Goal: Information Seeking & Learning: Check status

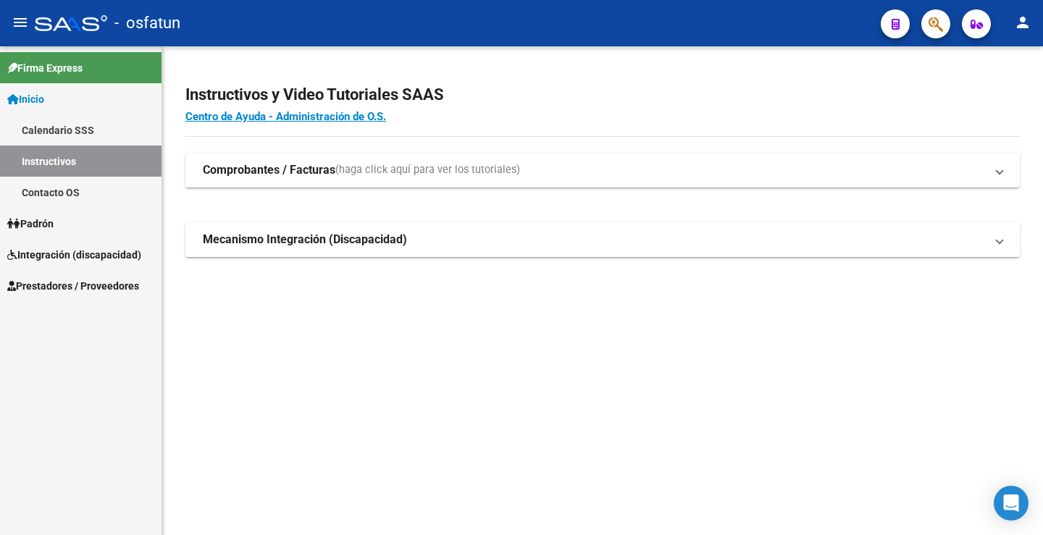
click at [97, 260] on span "Integración (discapacidad)" at bounding box center [74, 255] width 134 height 16
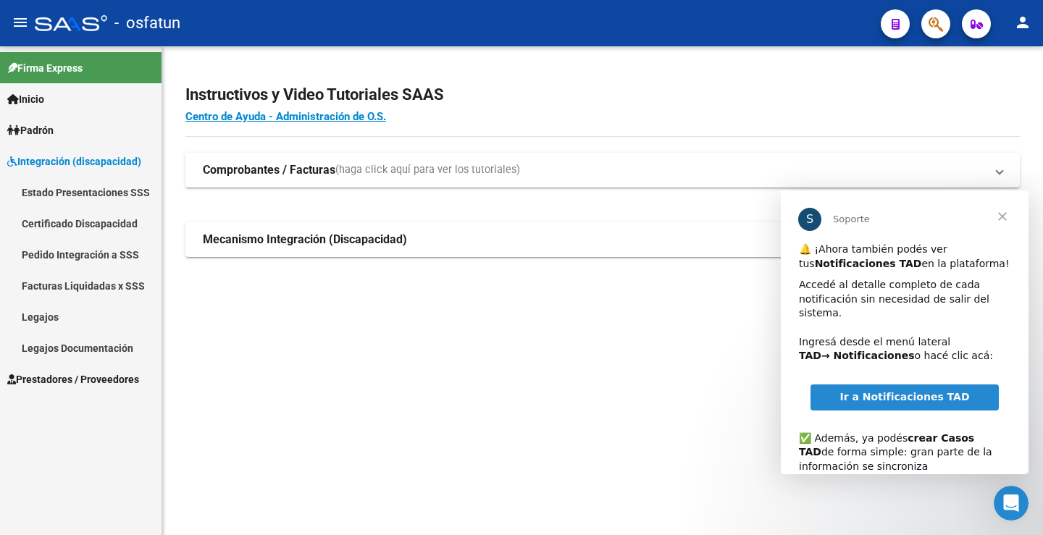
click at [90, 286] on link "Facturas Liquidadas x SSS" at bounding box center [81, 285] width 162 height 31
click at [327, 159] on mat-expansion-panel-header "Comprobantes / Facturas (haga click aquí para ver los tutoriales)" at bounding box center [602, 170] width 835 height 35
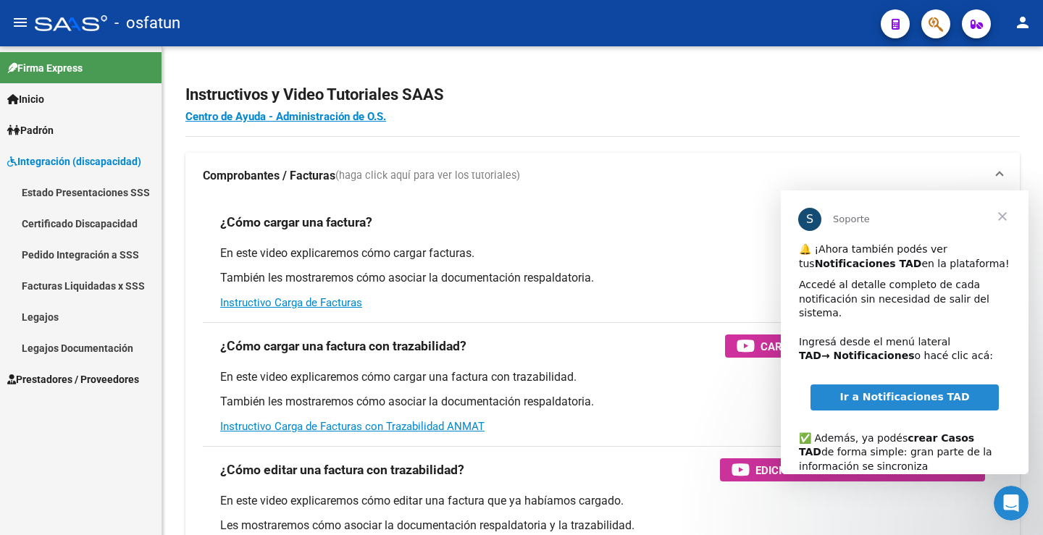
click at [1009, 217] on span "Cerrar" at bounding box center [1003, 217] width 52 height 52
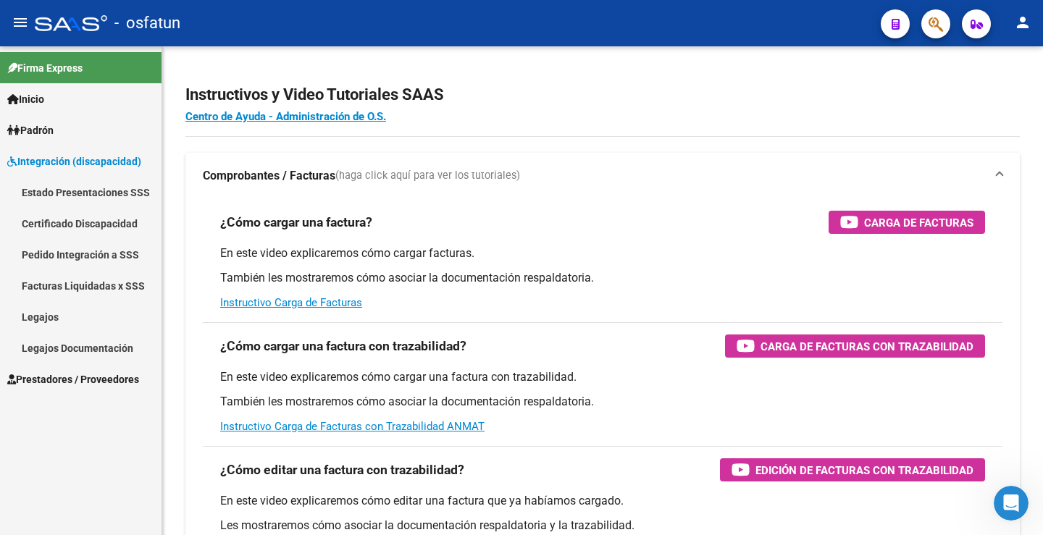
click at [46, 319] on link "Legajos" at bounding box center [81, 316] width 162 height 31
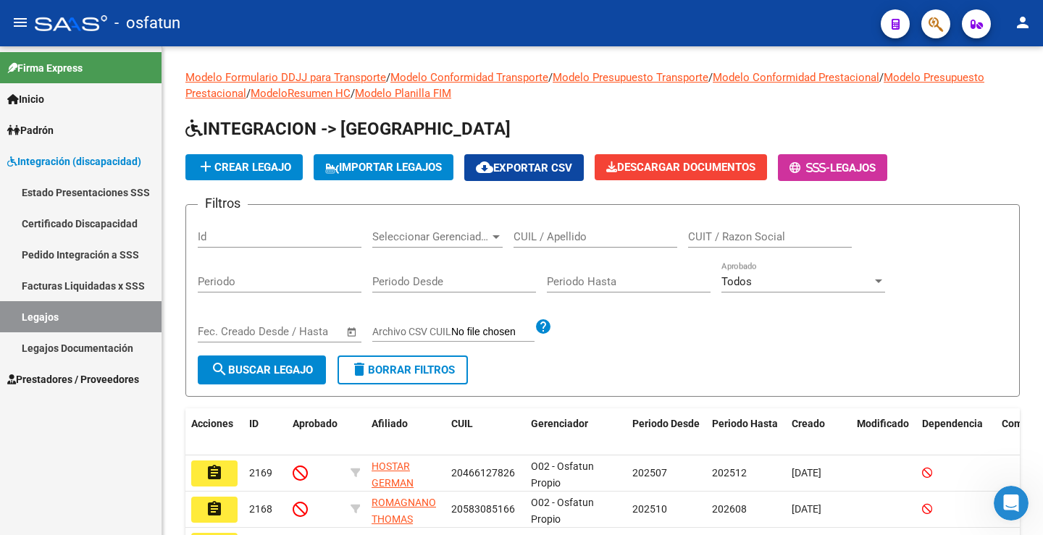
click at [66, 277] on link "Facturas Liquidadas x SSS" at bounding box center [81, 285] width 162 height 31
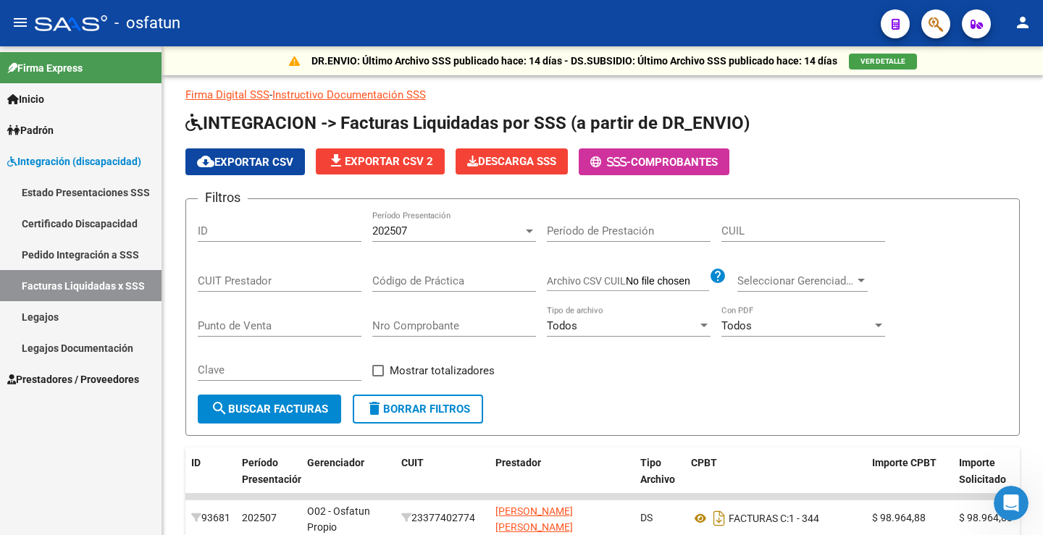
click at [67, 253] on link "Pedido Integración a SSS" at bounding box center [81, 254] width 162 height 31
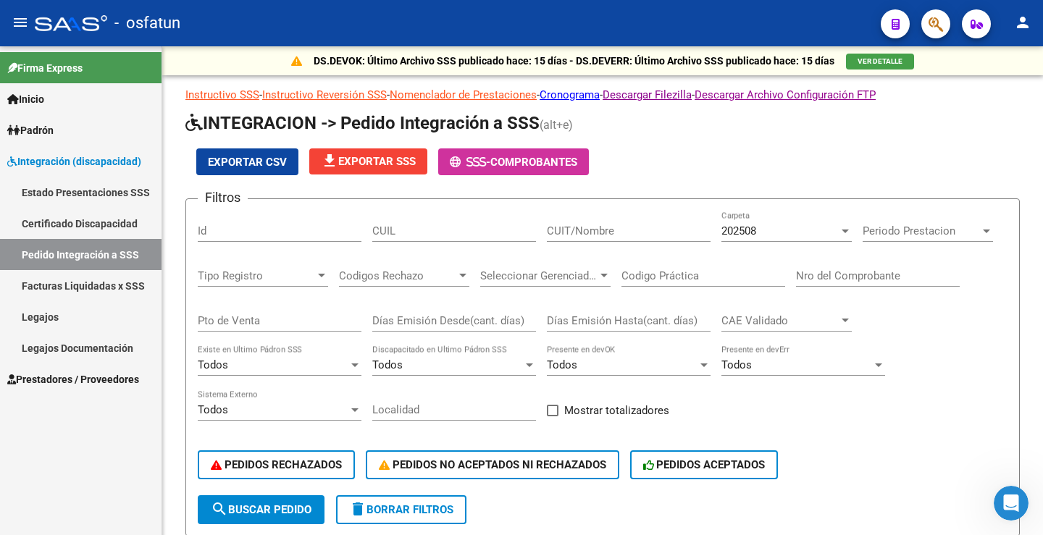
click at [46, 285] on link "Facturas Liquidadas x SSS" at bounding box center [81, 285] width 162 height 31
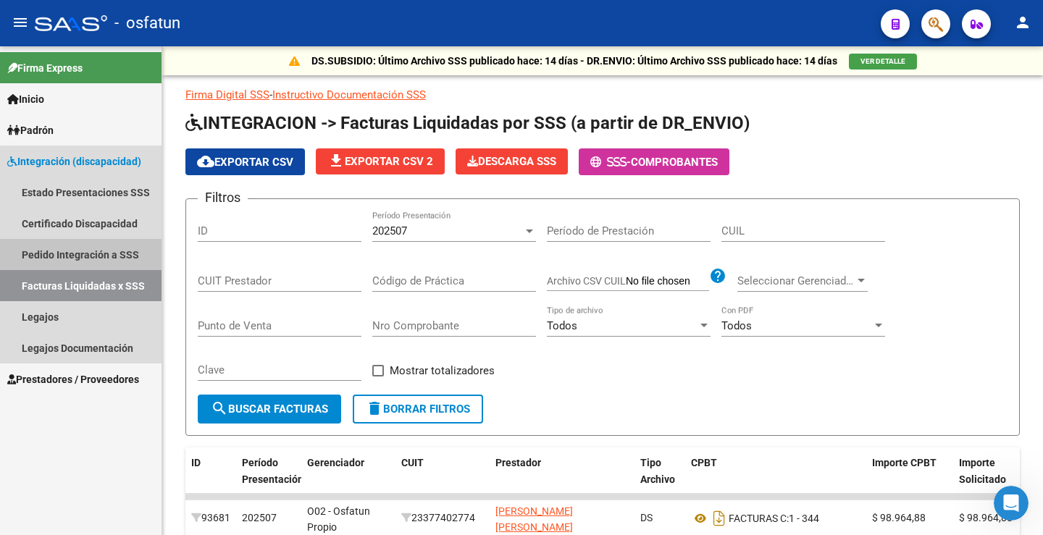
click at [69, 243] on link "Pedido Integración a SSS" at bounding box center [81, 254] width 162 height 31
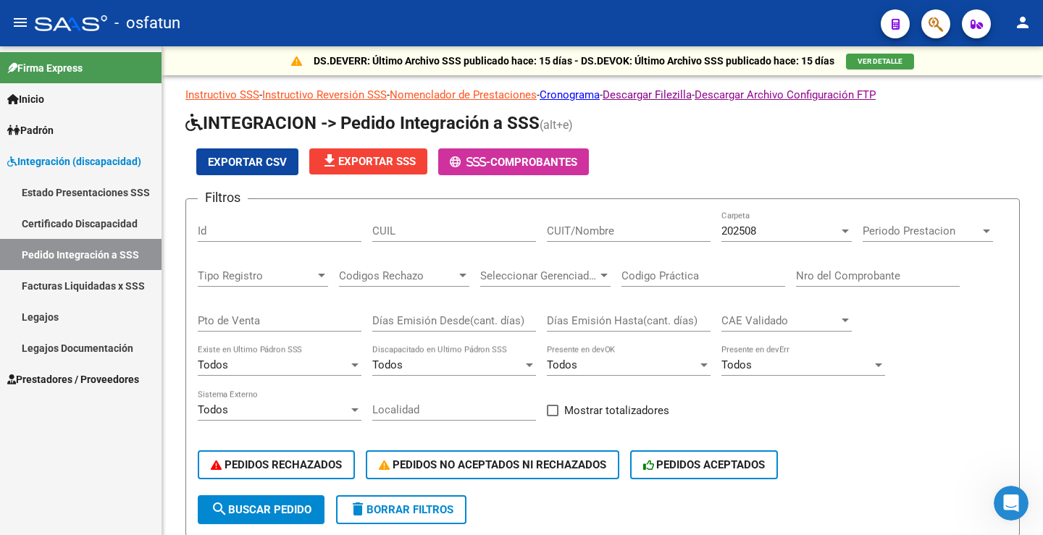
click at [68, 285] on link "Facturas Liquidadas x SSS" at bounding box center [81, 285] width 162 height 31
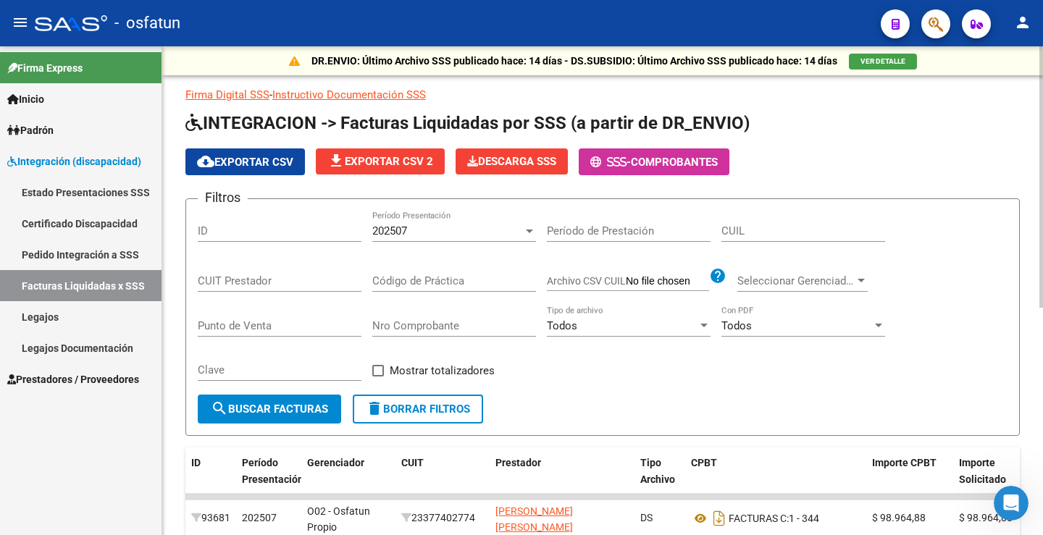
click at [756, 230] on input "CUIL" at bounding box center [804, 231] width 164 height 13
click at [744, 235] on input "CUIL" at bounding box center [804, 231] width 164 height 13
type input "27-26300494-4"
click at [288, 416] on span "search Buscar Facturas" at bounding box center [269, 409] width 117 height 13
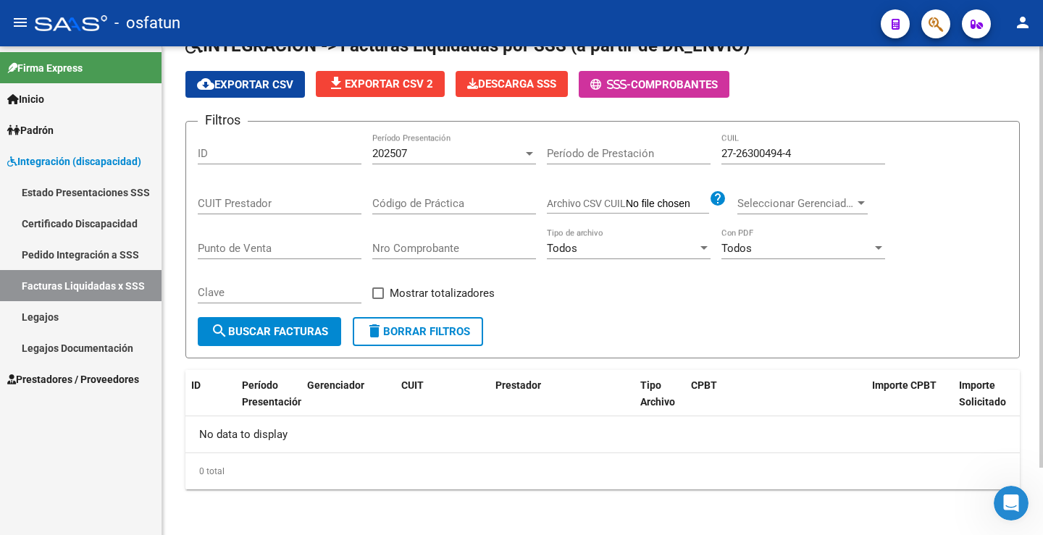
scroll to position [78, 0]
click at [819, 142] on div "27-26300494-4 CUIL" at bounding box center [804, 148] width 164 height 31
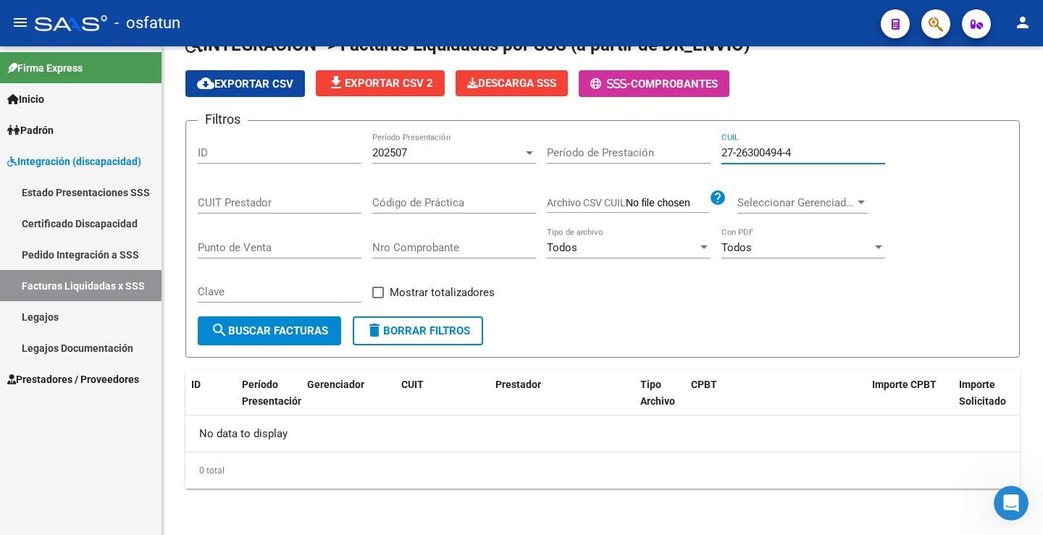
click at [91, 284] on link "Facturas Liquidadas x SSS" at bounding box center [81, 285] width 162 height 31
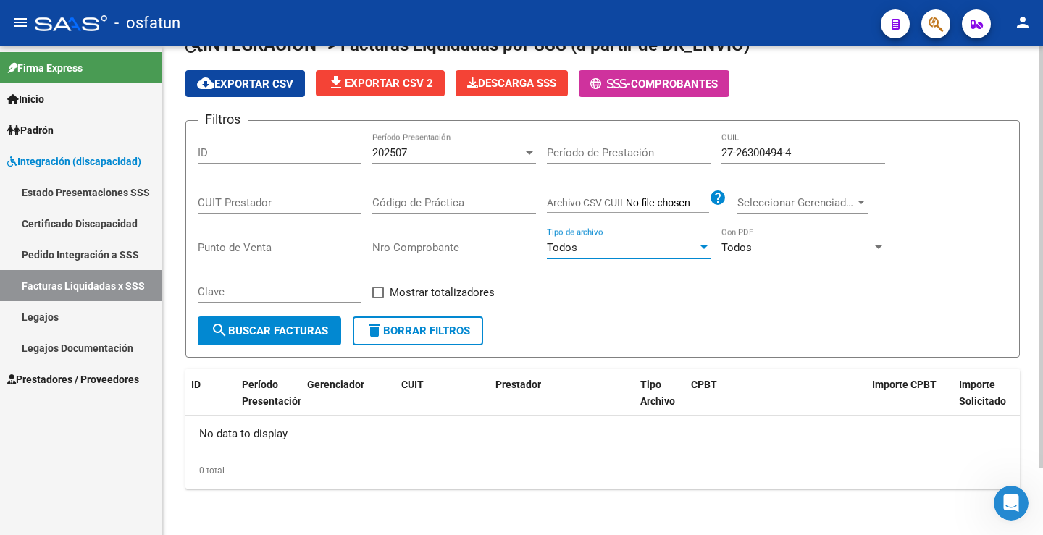
click at [593, 247] on div "Todos" at bounding box center [622, 247] width 151 height 13
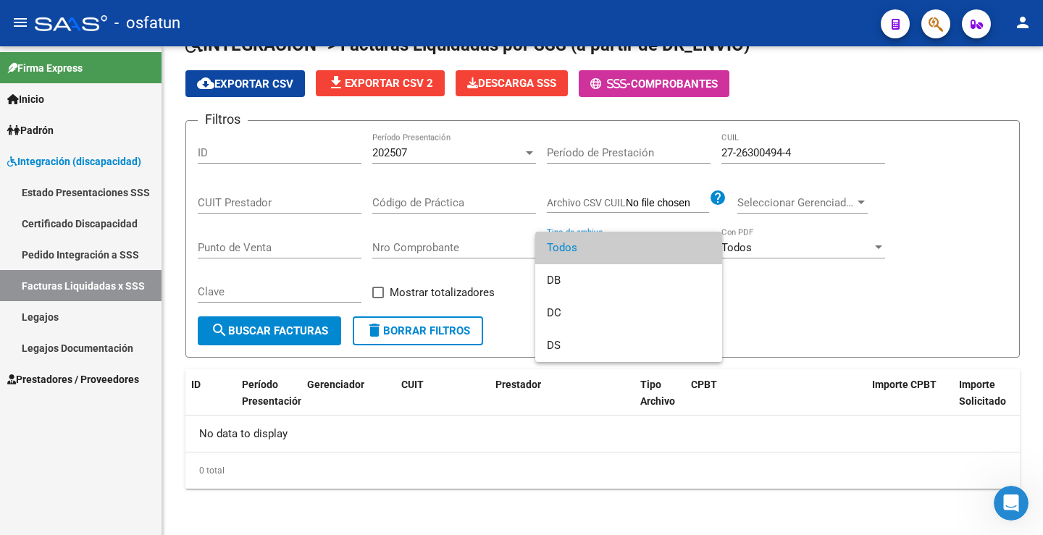
click at [592, 247] on span "Todos" at bounding box center [629, 248] width 164 height 33
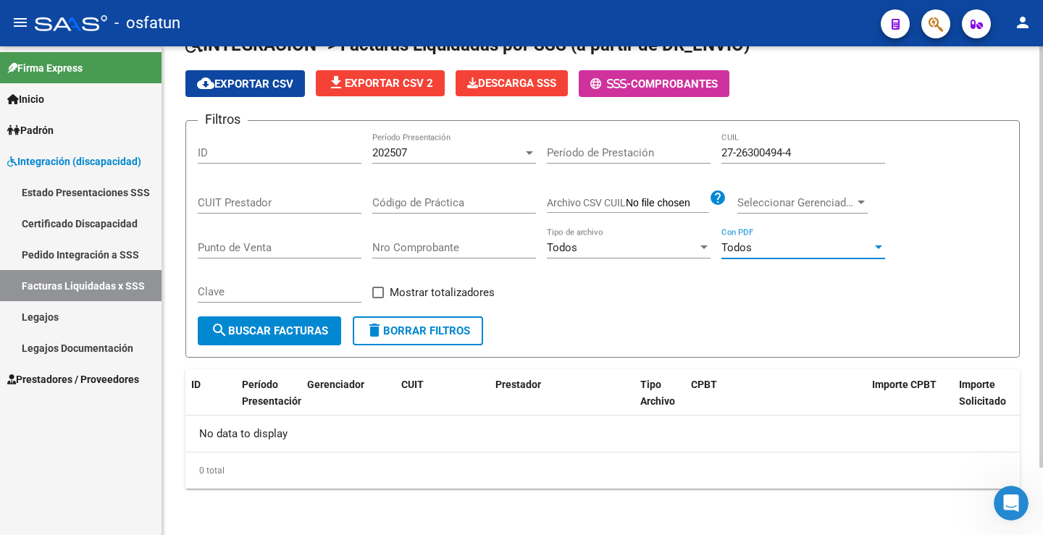
click at [756, 247] on div "Todos" at bounding box center [797, 247] width 151 height 13
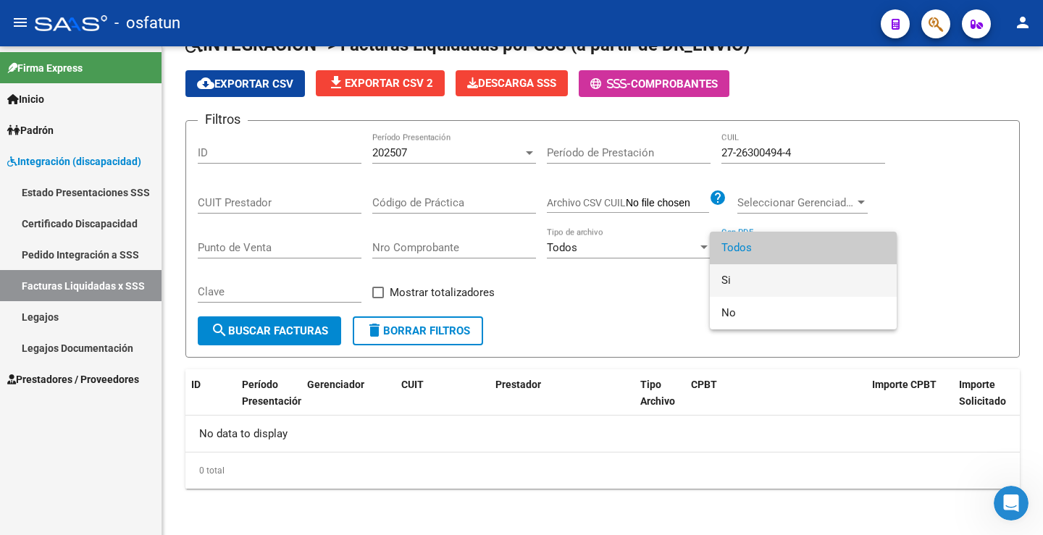
click at [748, 285] on span "Si" at bounding box center [804, 280] width 164 height 33
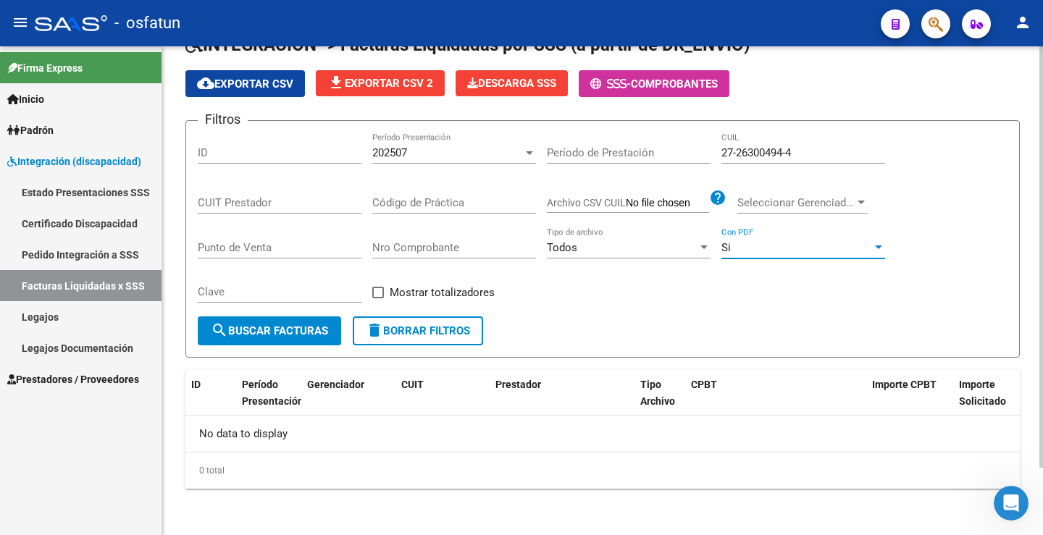
click at [290, 329] on span "search Buscar Facturas" at bounding box center [269, 331] width 117 height 13
click at [606, 159] on input "Período de Prestación" at bounding box center [629, 152] width 164 height 13
click at [533, 152] on div at bounding box center [529, 153] width 7 height 4
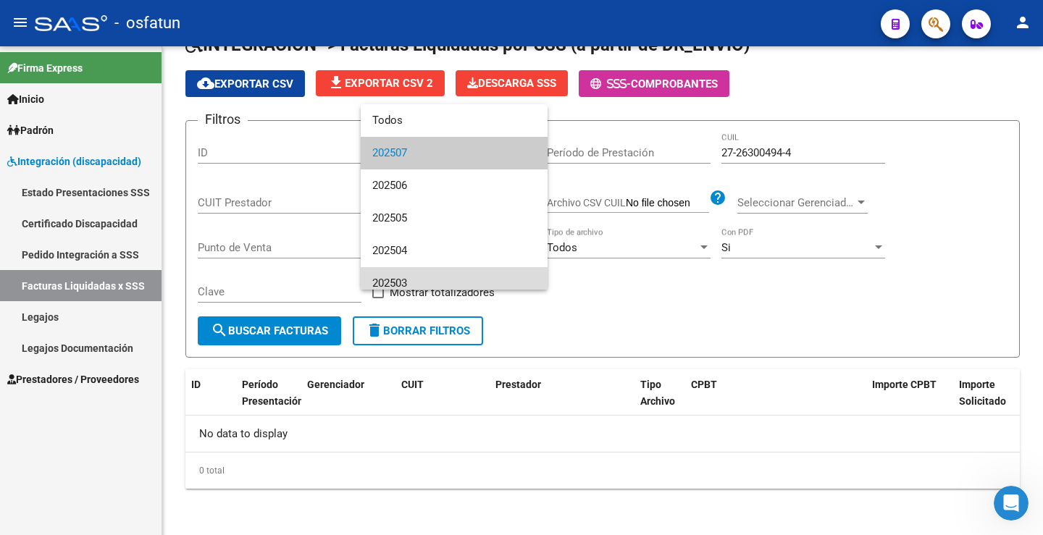
click at [456, 275] on span "202503" at bounding box center [454, 283] width 164 height 33
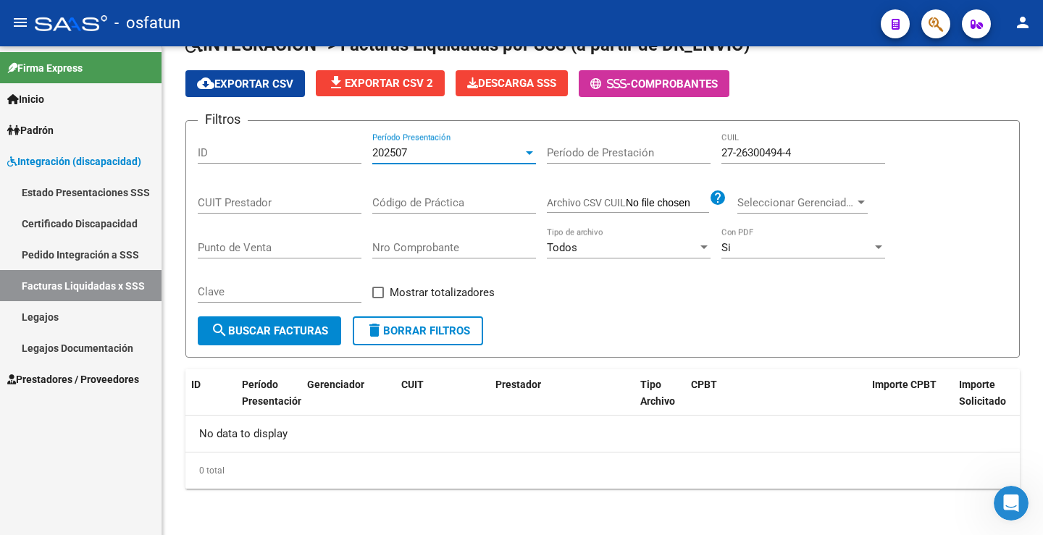
scroll to position [10, 0]
click at [298, 330] on span "search Buscar Facturas" at bounding box center [269, 331] width 117 height 13
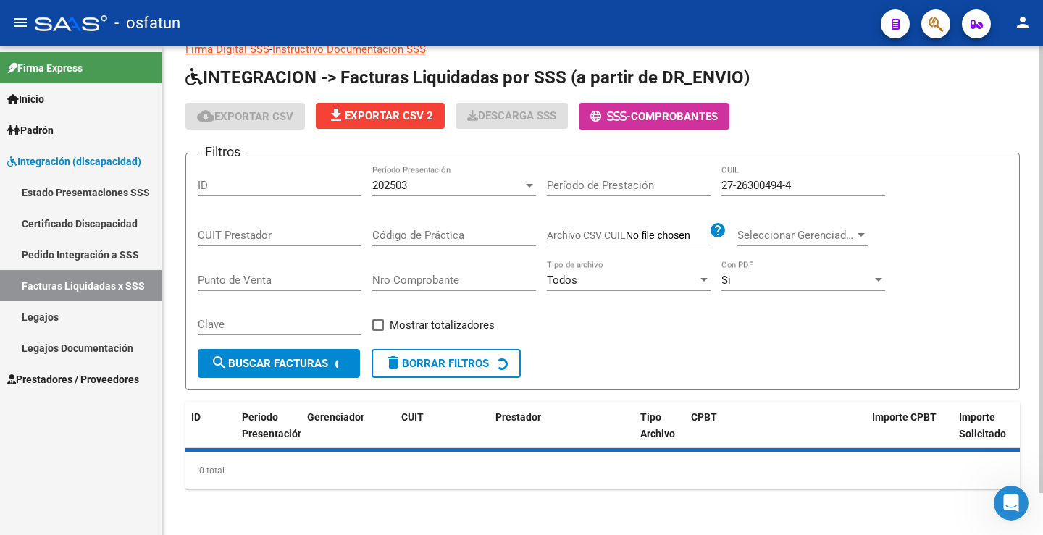
scroll to position [78, 0]
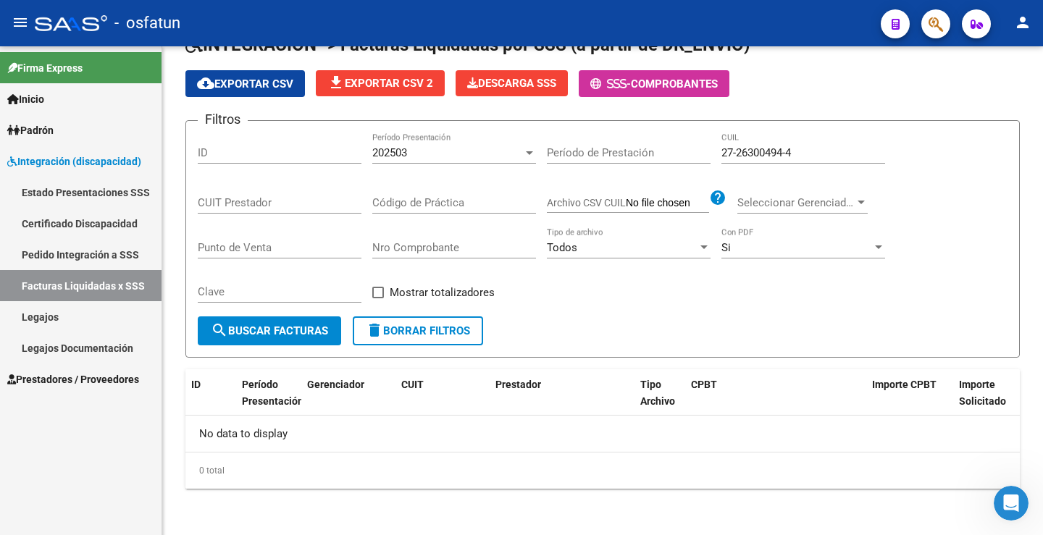
click at [82, 194] on link "Estado Presentaciones SSS" at bounding box center [81, 192] width 162 height 31
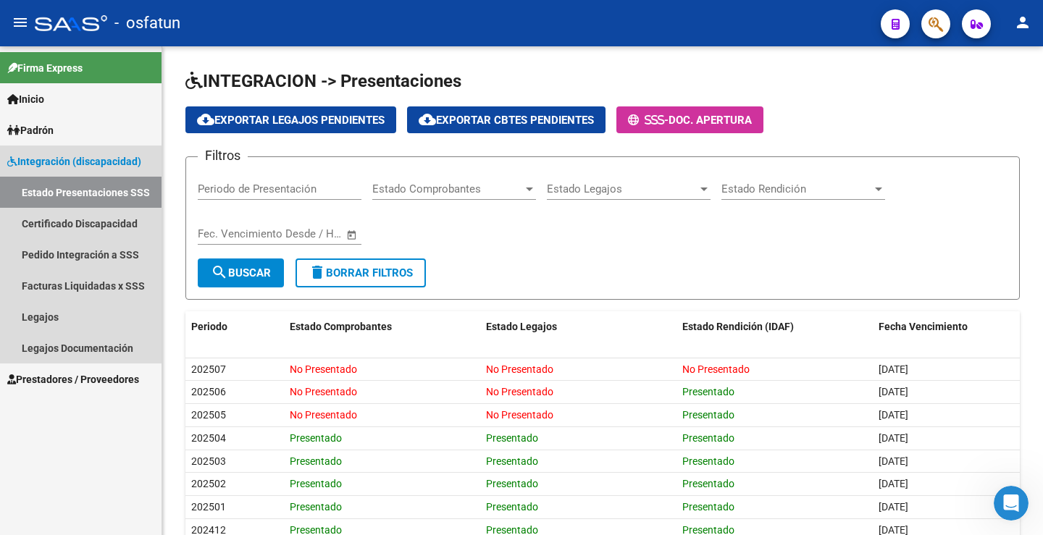
click at [85, 164] on span "Integración (discapacidad)" at bounding box center [74, 162] width 134 height 16
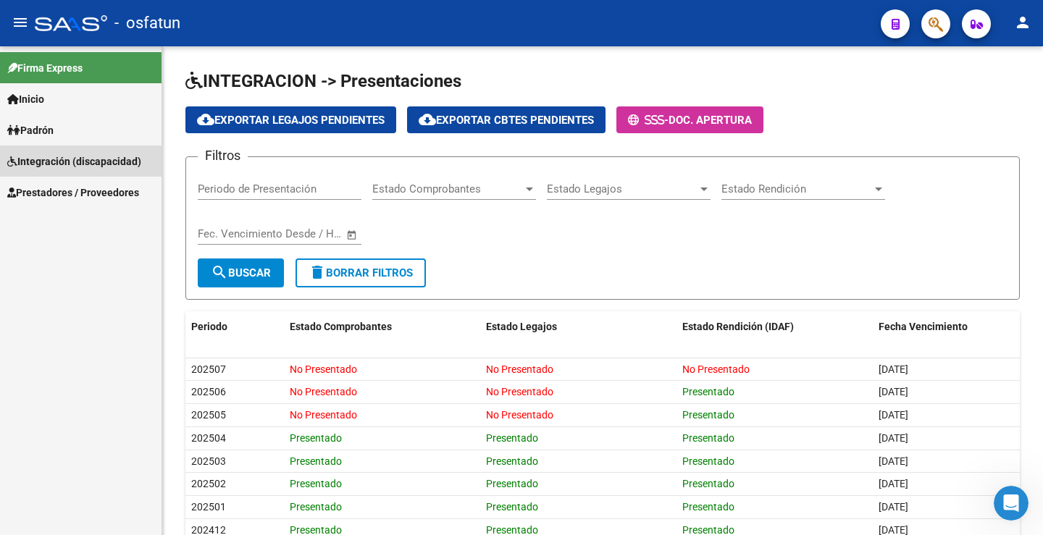
click at [85, 164] on span "Integración (discapacidad)" at bounding box center [74, 162] width 134 height 16
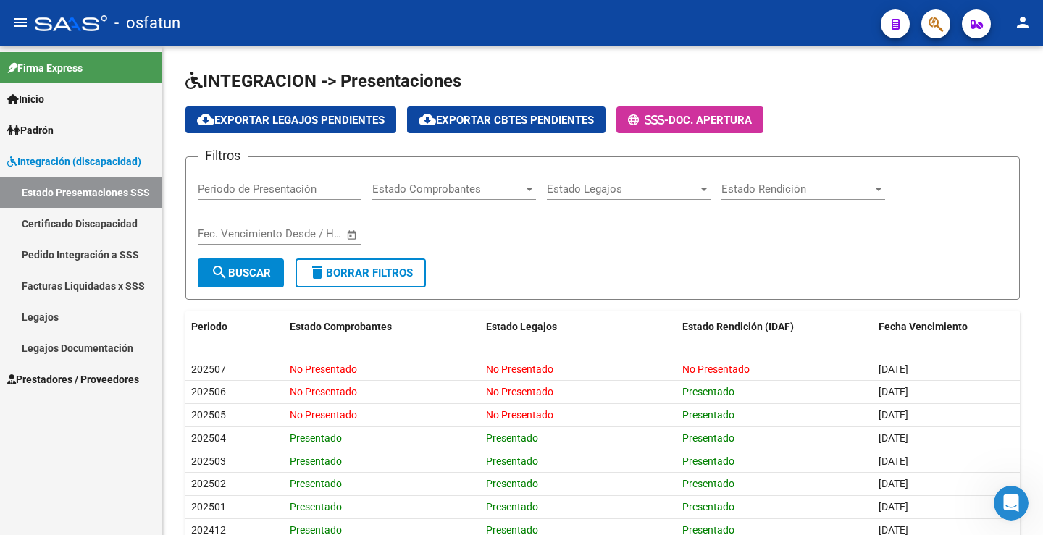
click at [80, 290] on link "Facturas Liquidadas x SSS" at bounding box center [81, 285] width 162 height 31
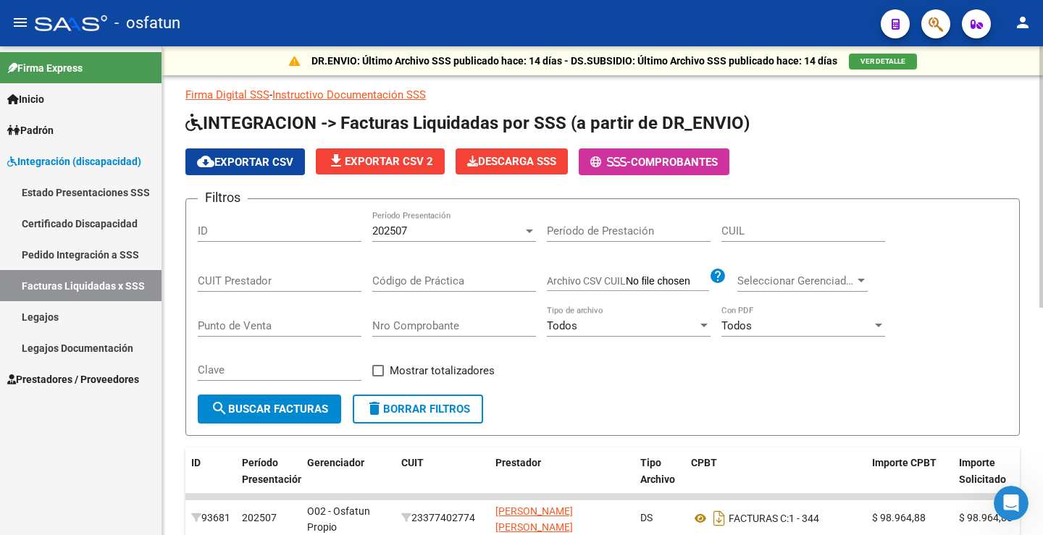
click at [233, 222] on div "ID" at bounding box center [280, 226] width 164 height 31
drag, startPoint x: 231, startPoint y: 231, endPoint x: 216, endPoint y: 237, distance: 16.3
click at [216, 237] on input "ID" at bounding box center [280, 231] width 164 height 13
type input "27263004944"
click at [446, 230] on div "202507" at bounding box center [447, 231] width 151 height 13
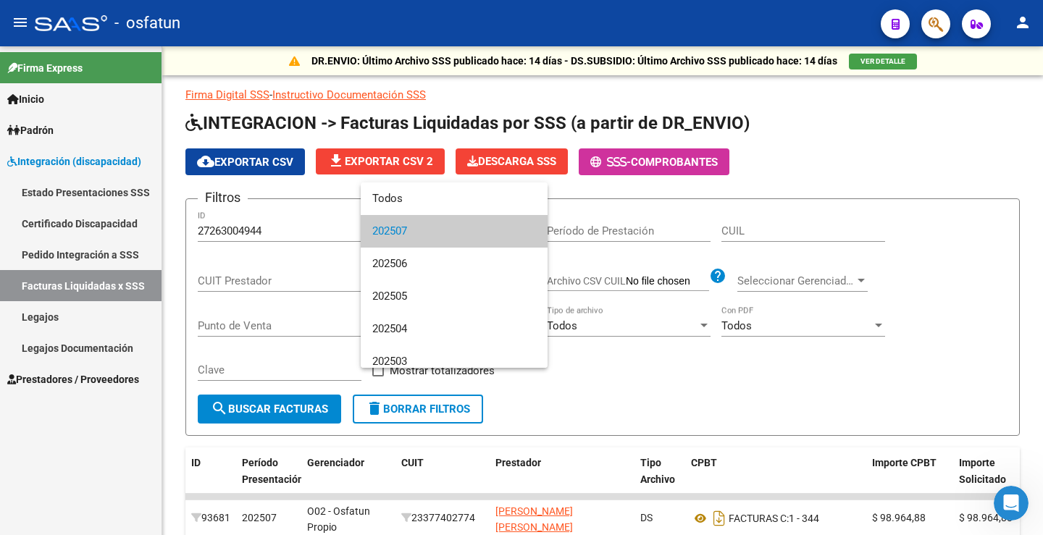
click at [777, 229] on div at bounding box center [521, 267] width 1043 height 535
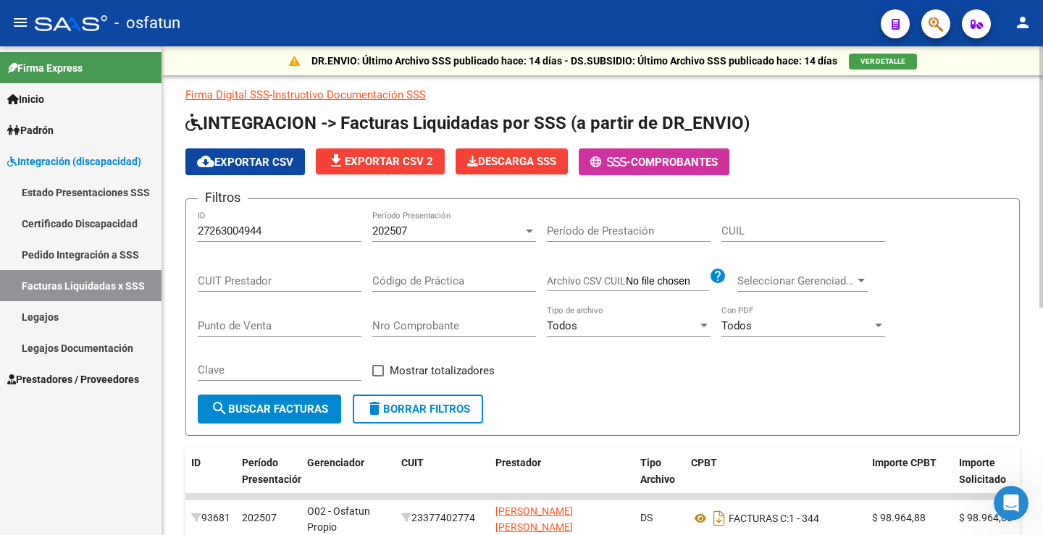
click at [274, 226] on input "27263004944" at bounding box center [280, 231] width 164 height 13
click at [275, 226] on input "27263004944" at bounding box center [280, 231] width 164 height 13
click at [259, 277] on input "CUIT Prestador" at bounding box center [280, 281] width 164 height 13
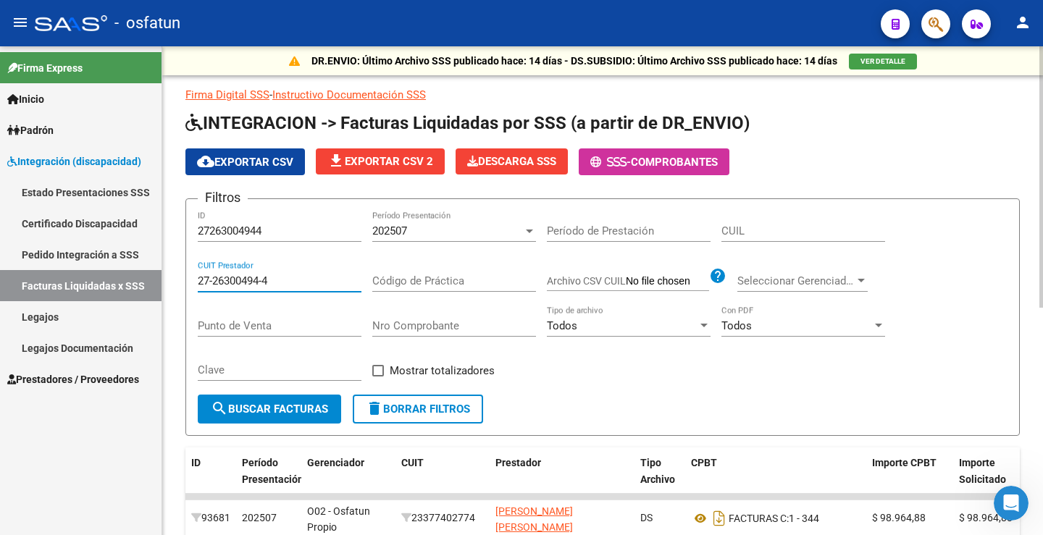
type input "27-26300494-4"
click at [317, 228] on input "27263004944" at bounding box center [280, 231] width 164 height 13
click at [749, 329] on span "Todos" at bounding box center [737, 326] width 30 height 13
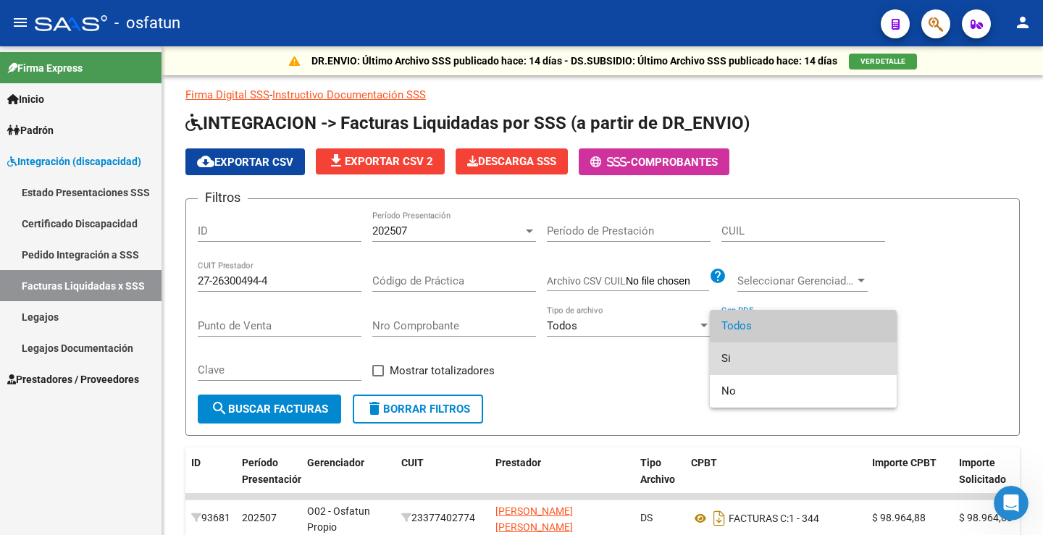
click at [731, 355] on span "Si" at bounding box center [804, 359] width 164 height 33
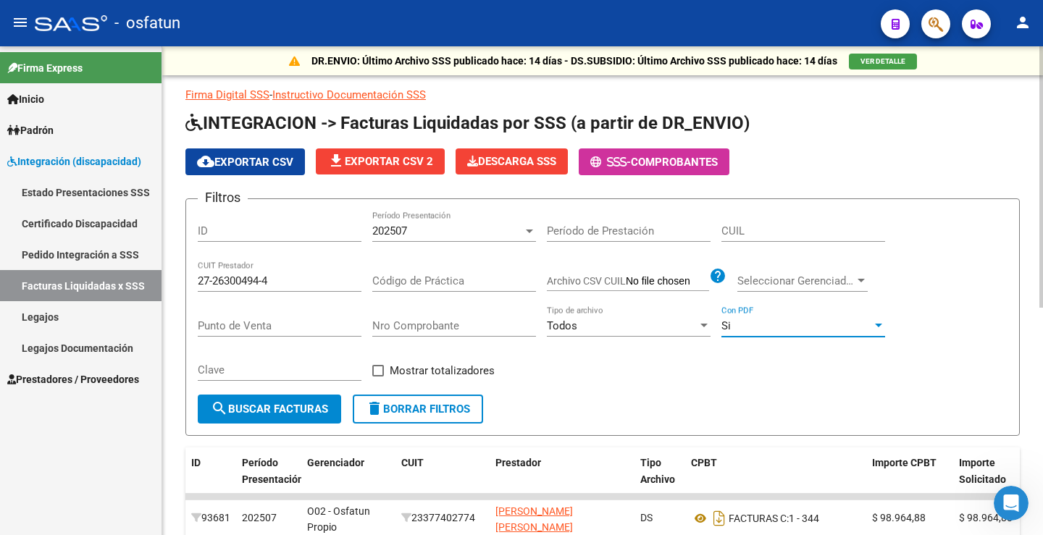
click at [306, 411] on span "search Buscar Facturas" at bounding box center [269, 409] width 117 height 13
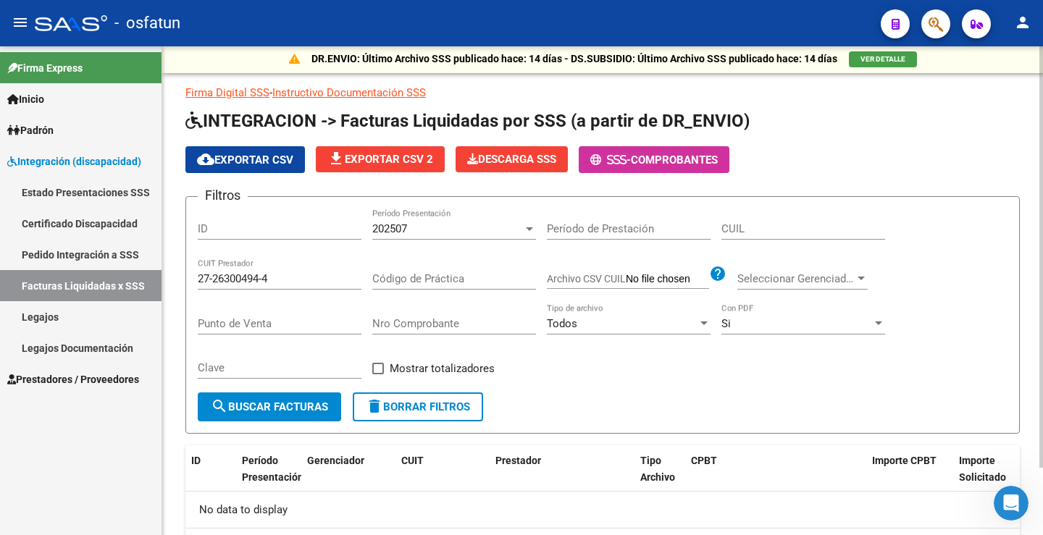
scroll to position [78, 0]
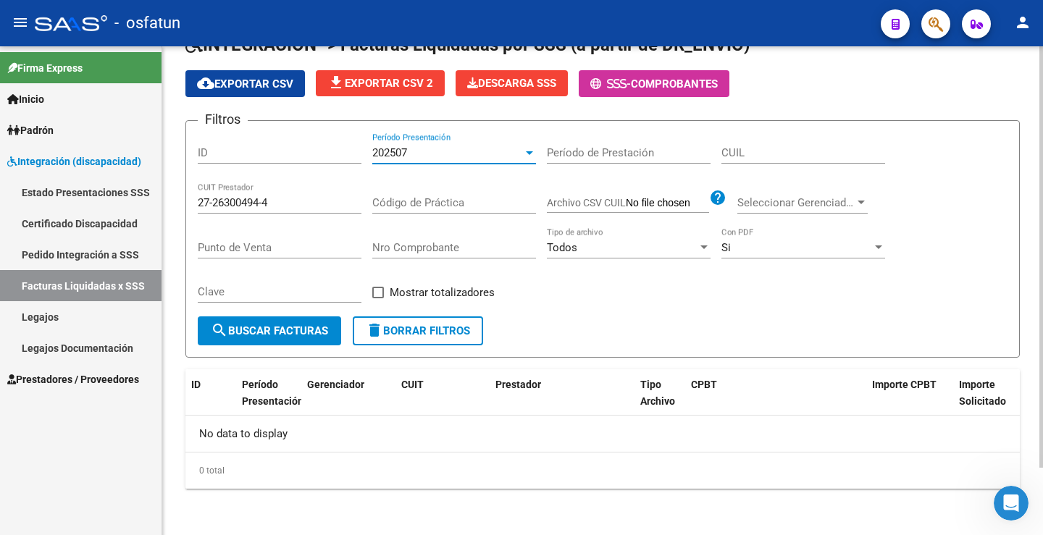
click at [529, 149] on div at bounding box center [529, 153] width 13 height 12
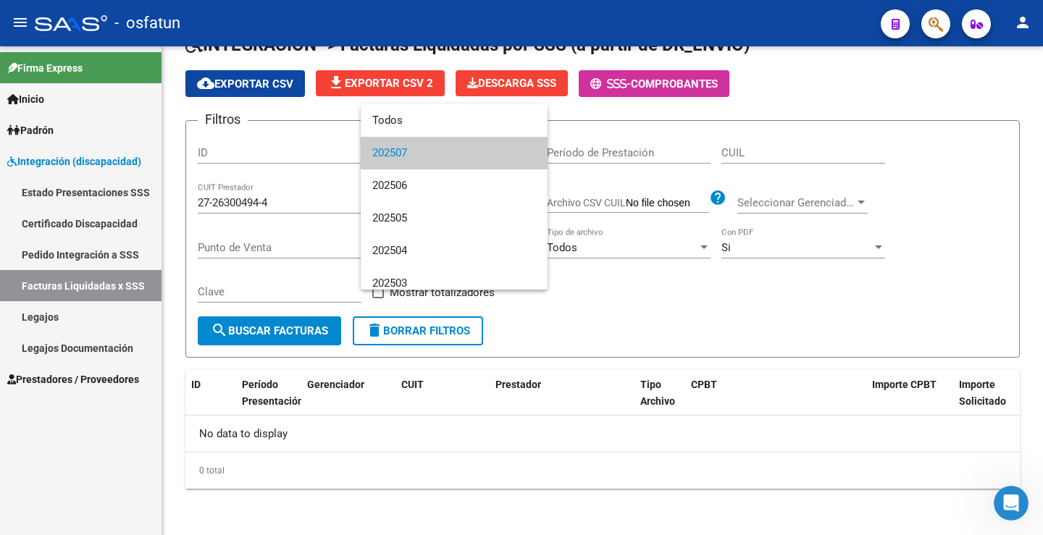
click at [431, 151] on span "202507" at bounding box center [454, 153] width 164 height 33
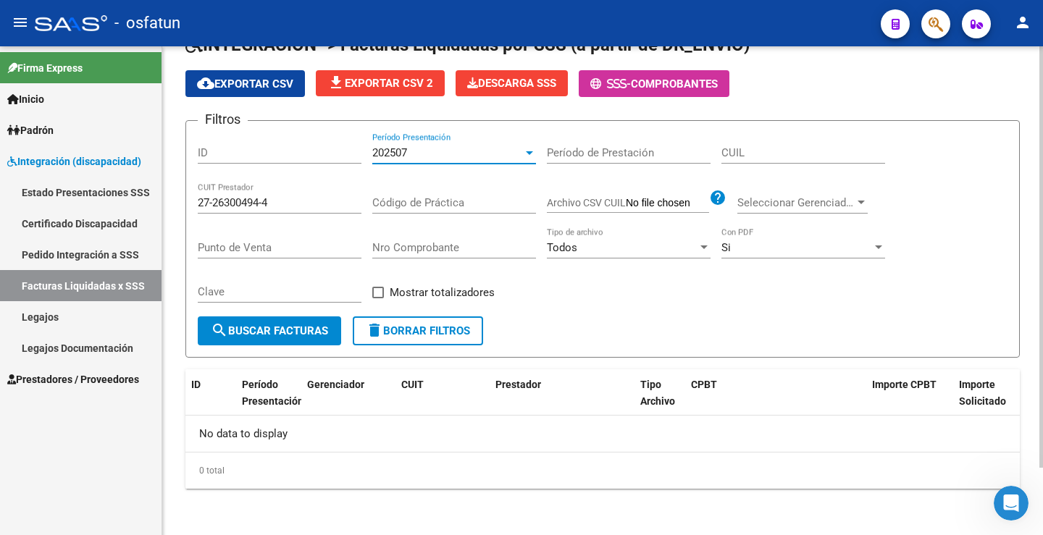
click at [293, 314] on div "Clave" at bounding box center [280, 294] width 164 height 45
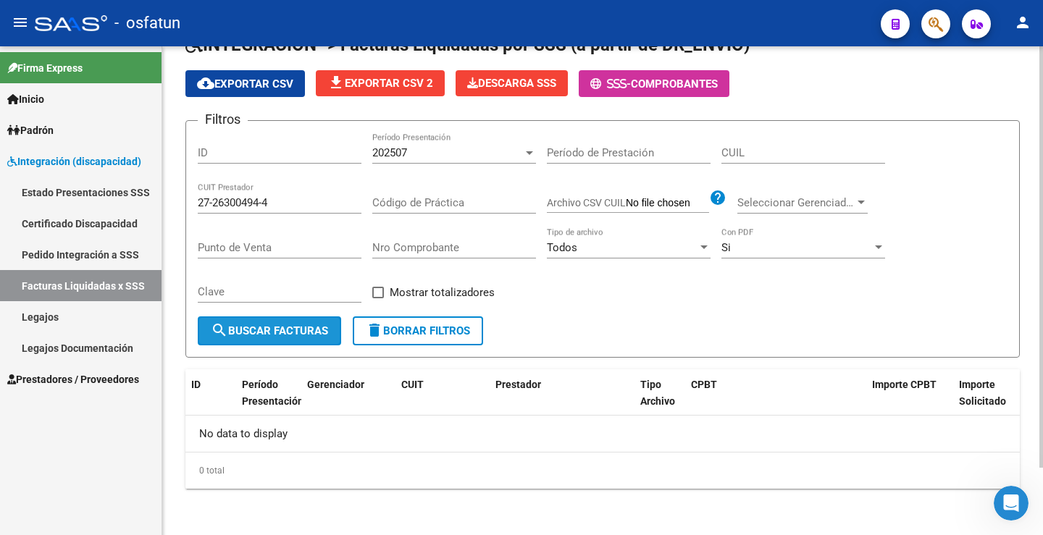
click at [290, 322] on button "search Buscar Facturas" at bounding box center [269, 331] width 143 height 29
click at [763, 204] on span "Seleccionar Gerenciador" at bounding box center [796, 202] width 117 height 13
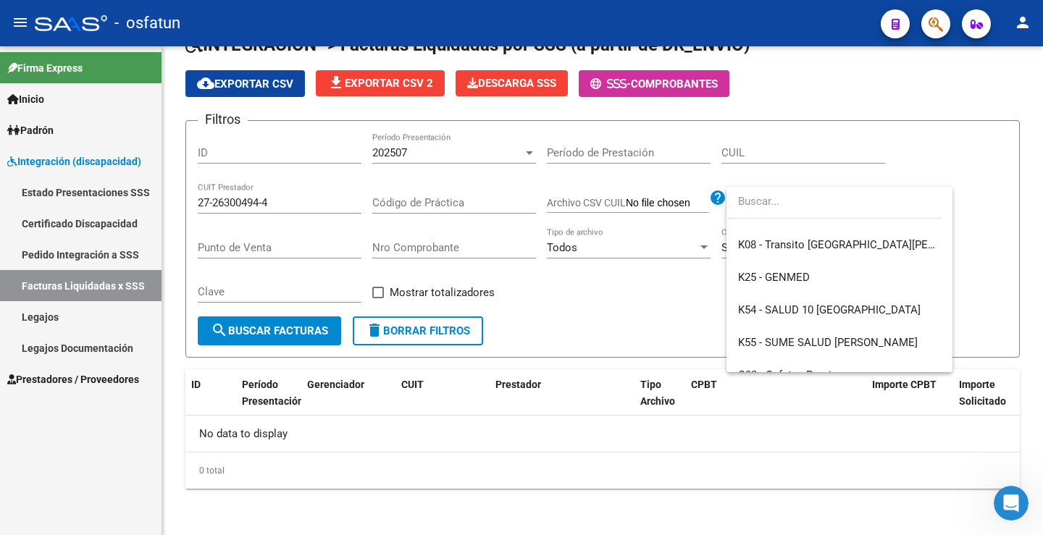
scroll to position [793, 0]
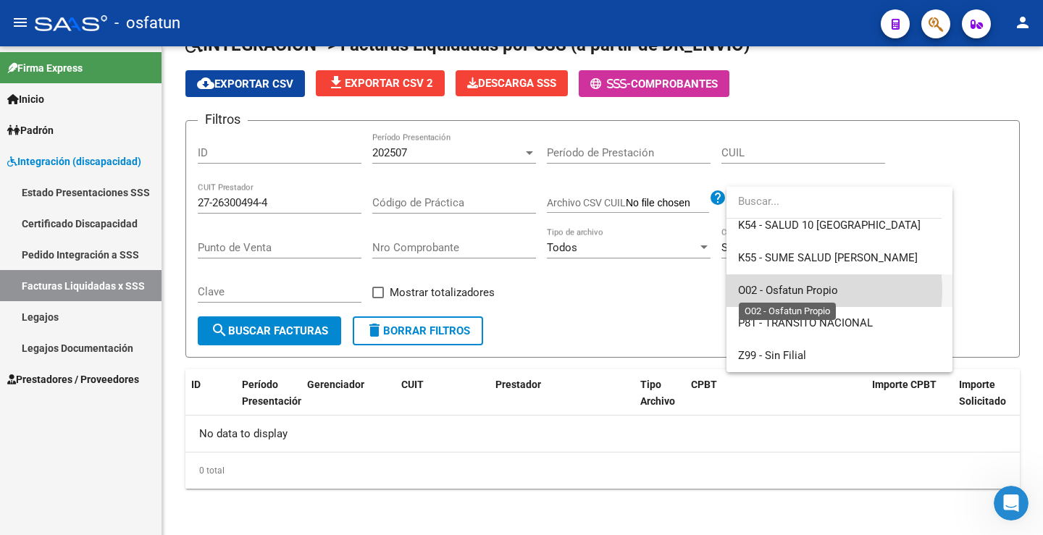
click at [797, 291] on span "O02 - Osfatun Propio" at bounding box center [788, 290] width 100 height 13
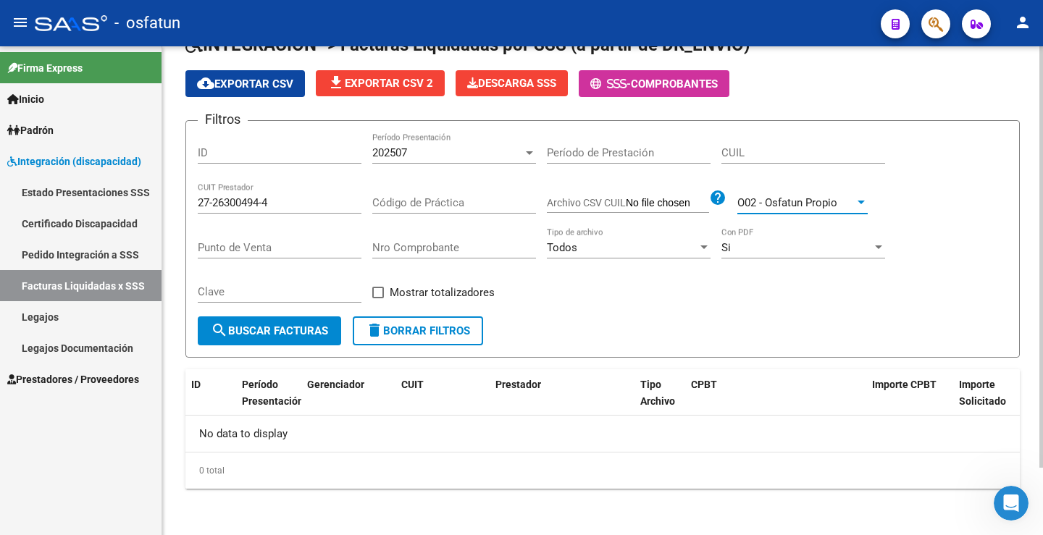
click at [282, 330] on span "search Buscar Facturas" at bounding box center [269, 331] width 117 height 13
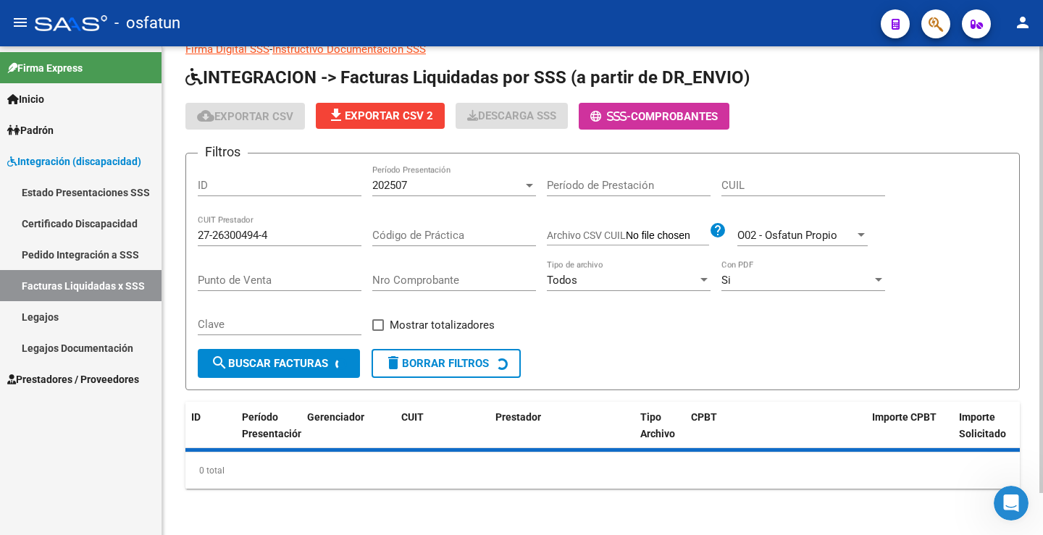
scroll to position [78, 0]
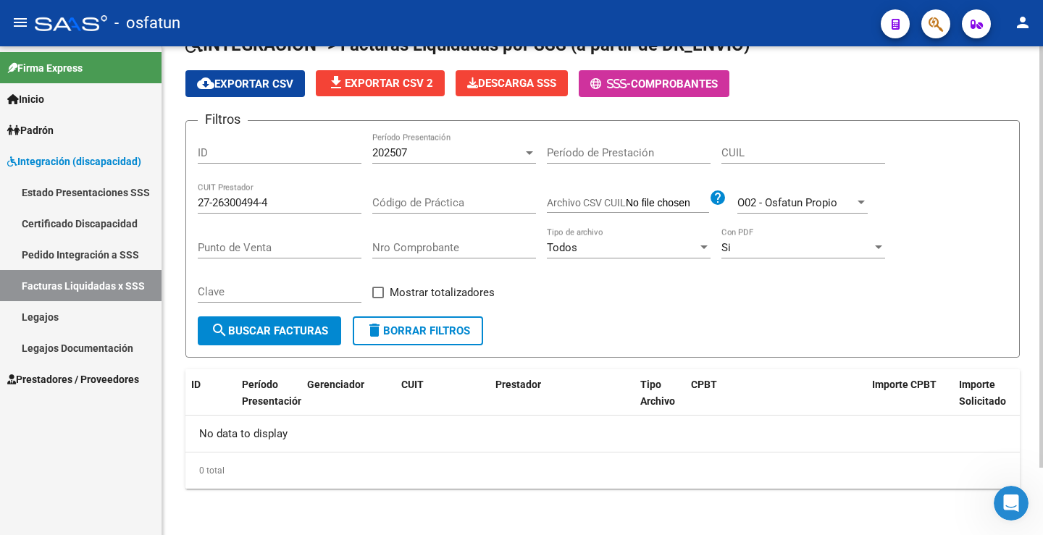
click at [277, 330] on span "search Buscar Facturas" at bounding box center [269, 331] width 117 height 13
click at [638, 248] on div "Todos" at bounding box center [622, 247] width 151 height 13
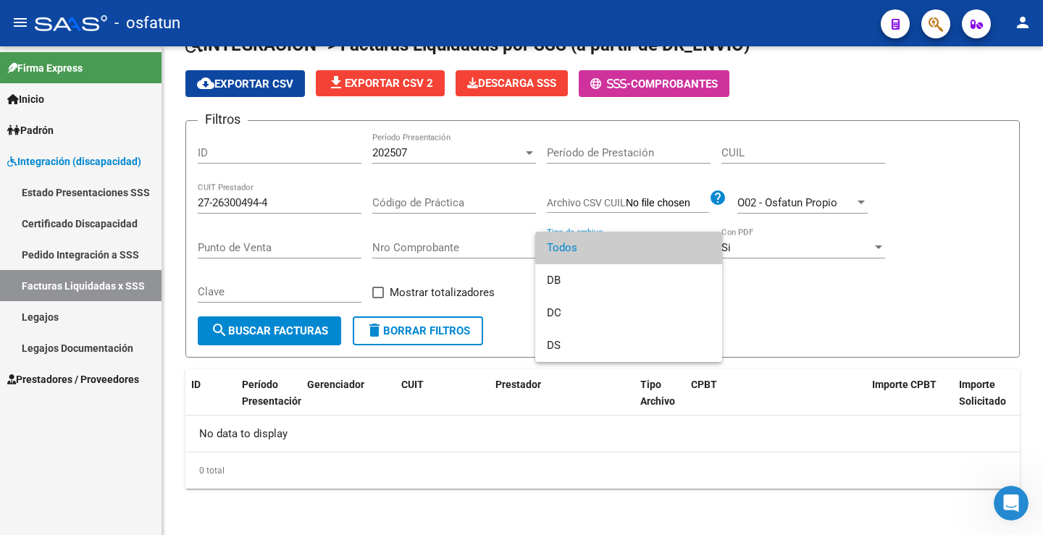
click at [596, 234] on span "Todos" at bounding box center [629, 248] width 164 height 33
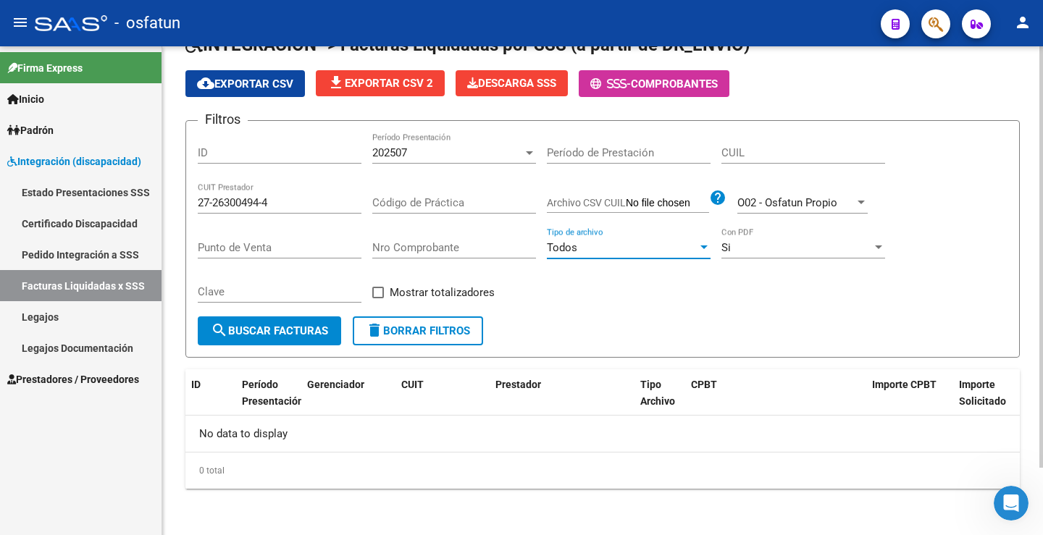
click at [746, 240] on div "Si Con PDF" at bounding box center [804, 242] width 164 height 31
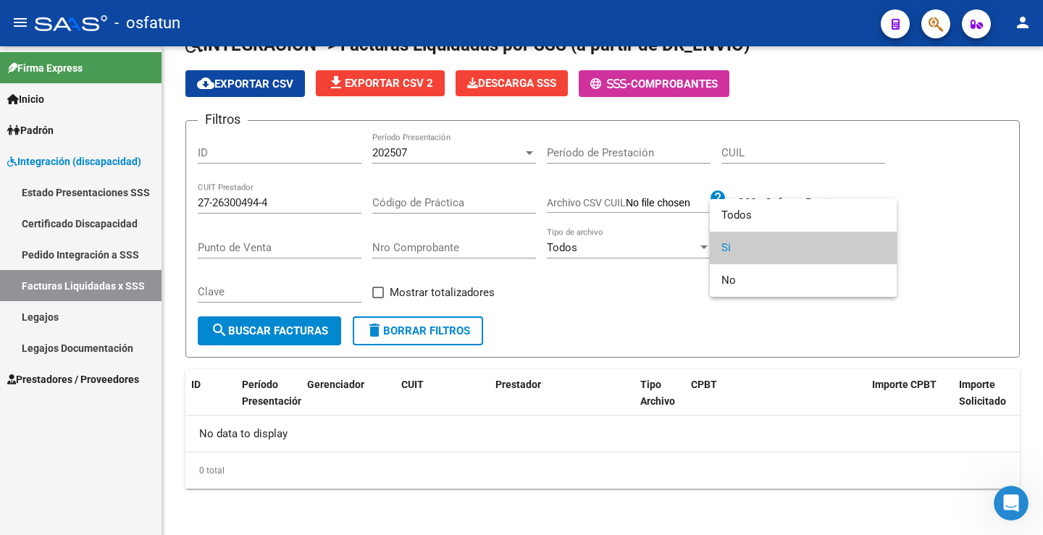
click at [745, 254] on span "Si" at bounding box center [804, 248] width 164 height 33
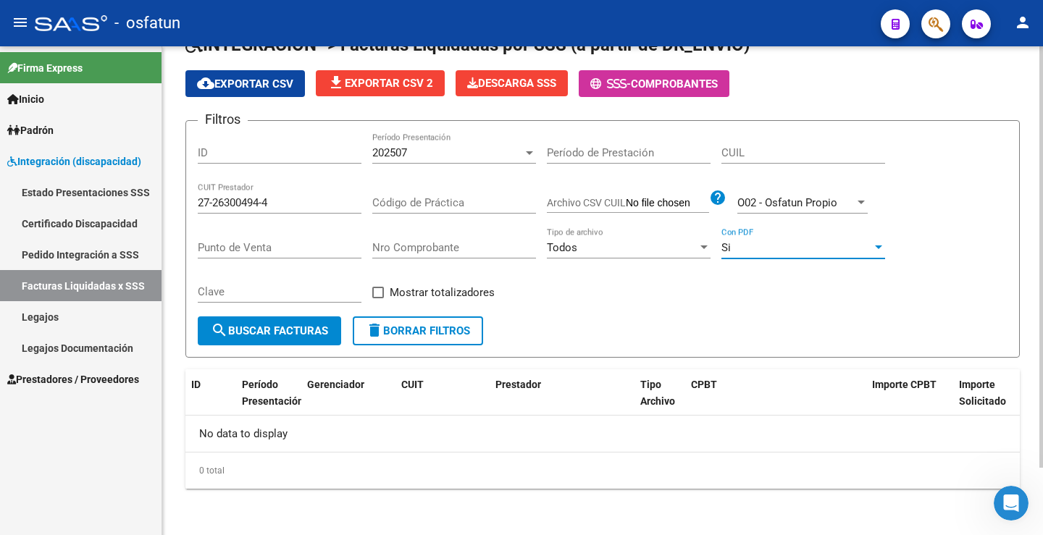
click at [745, 253] on div "Si" at bounding box center [797, 247] width 151 height 13
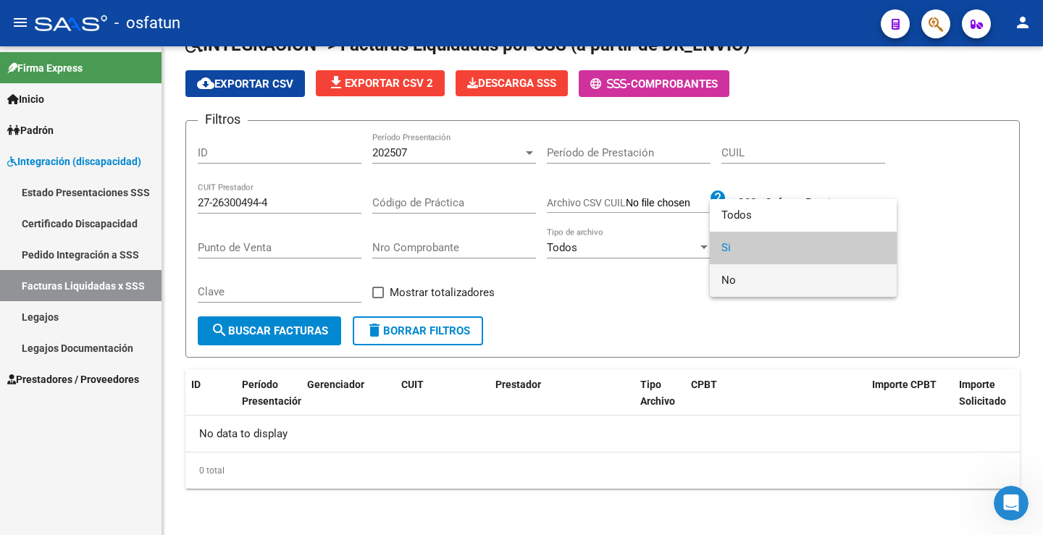
click at [745, 276] on span "No" at bounding box center [804, 280] width 164 height 33
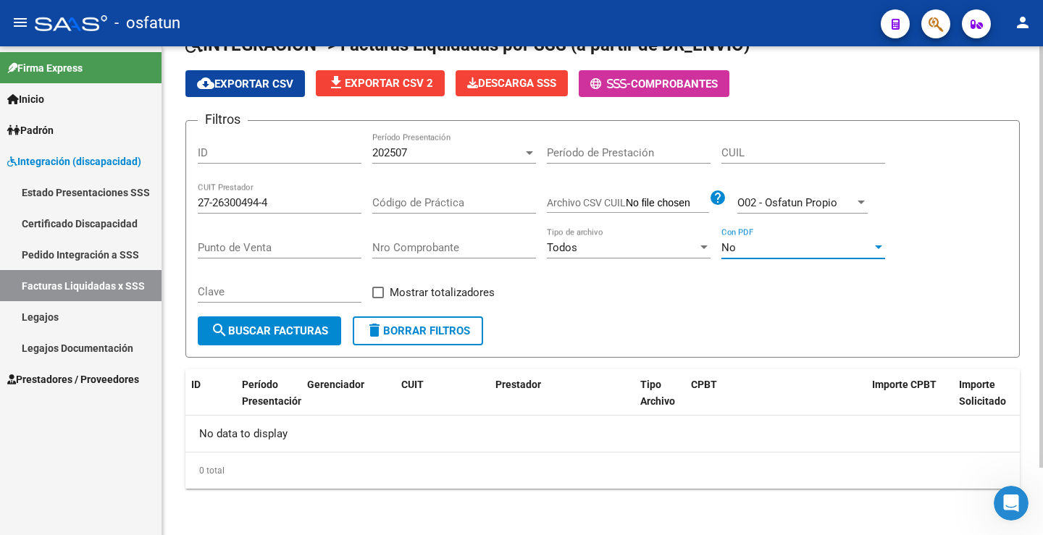
click at [264, 341] on button "search Buscar Facturas" at bounding box center [269, 331] width 143 height 29
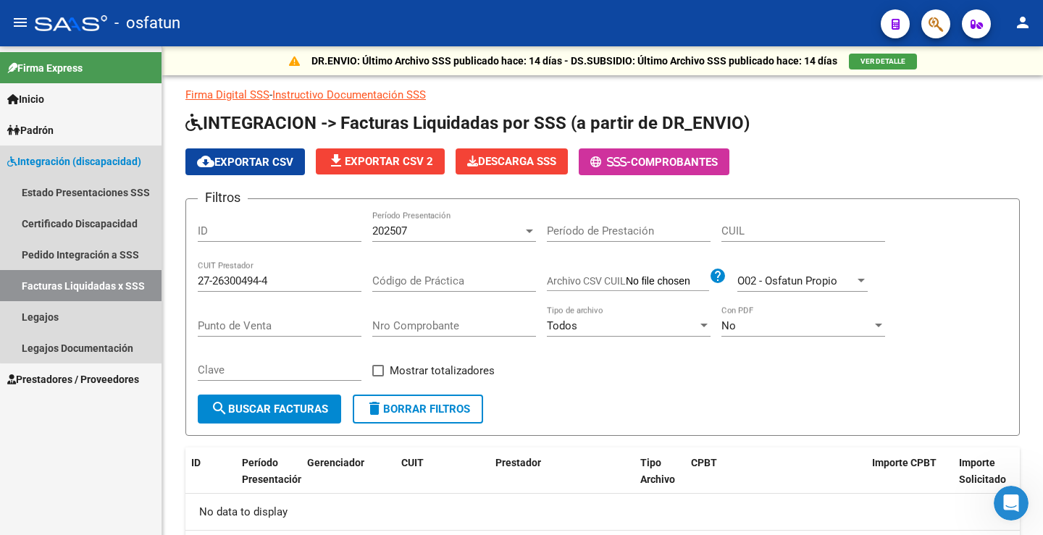
click at [107, 151] on link "Integración (discapacidad)" at bounding box center [81, 161] width 162 height 31
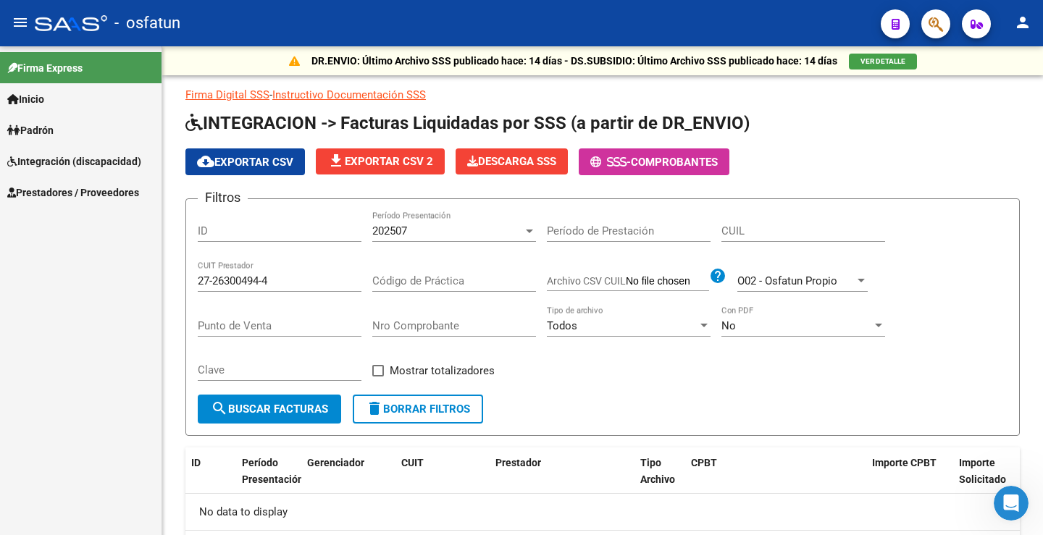
click at [99, 137] on link "Padrón" at bounding box center [81, 129] width 162 height 31
click at [54, 198] on span "Integración (discapacidad)" at bounding box center [74, 193] width 134 height 16
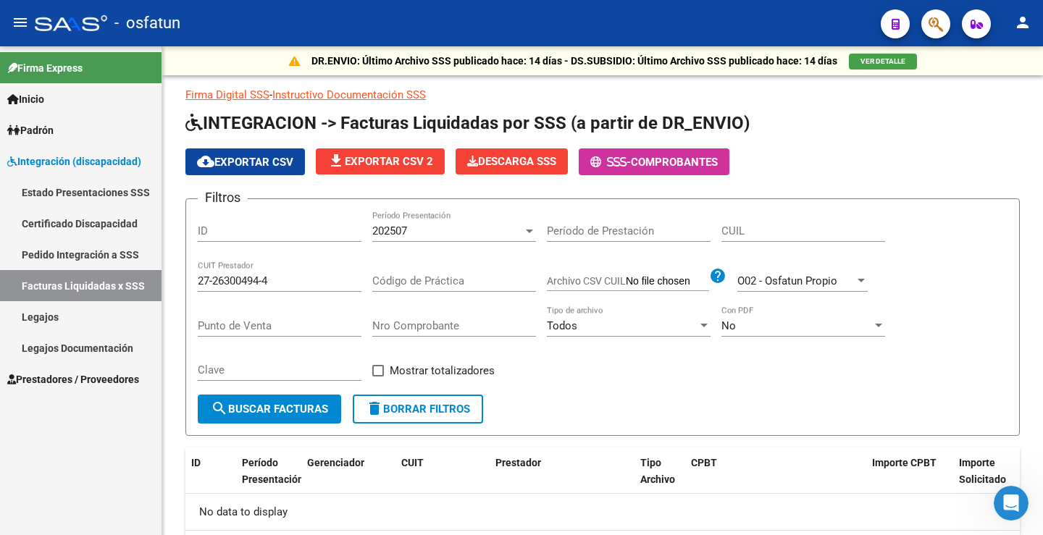
click at [80, 285] on link "Facturas Liquidadas x SSS" at bounding box center [81, 285] width 162 height 31
click at [290, 281] on input "27-26300494-4" at bounding box center [280, 281] width 164 height 13
click at [259, 229] on input "ID" at bounding box center [280, 231] width 164 height 13
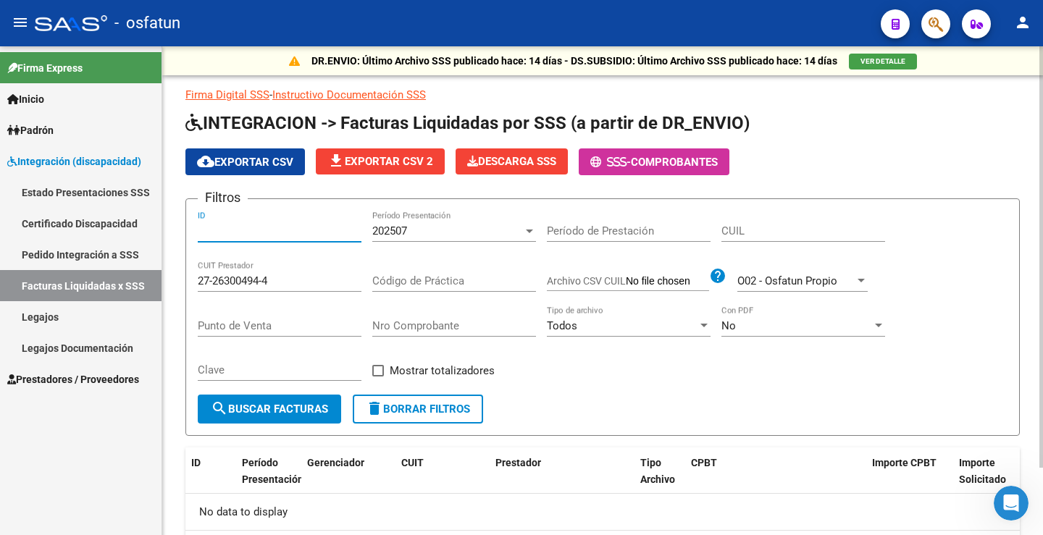
click at [730, 230] on input "CUIL" at bounding box center [804, 231] width 164 height 13
click at [224, 226] on input "ID" at bounding box center [280, 231] width 164 height 13
click at [201, 228] on input "ID" at bounding box center [280, 231] width 164 height 13
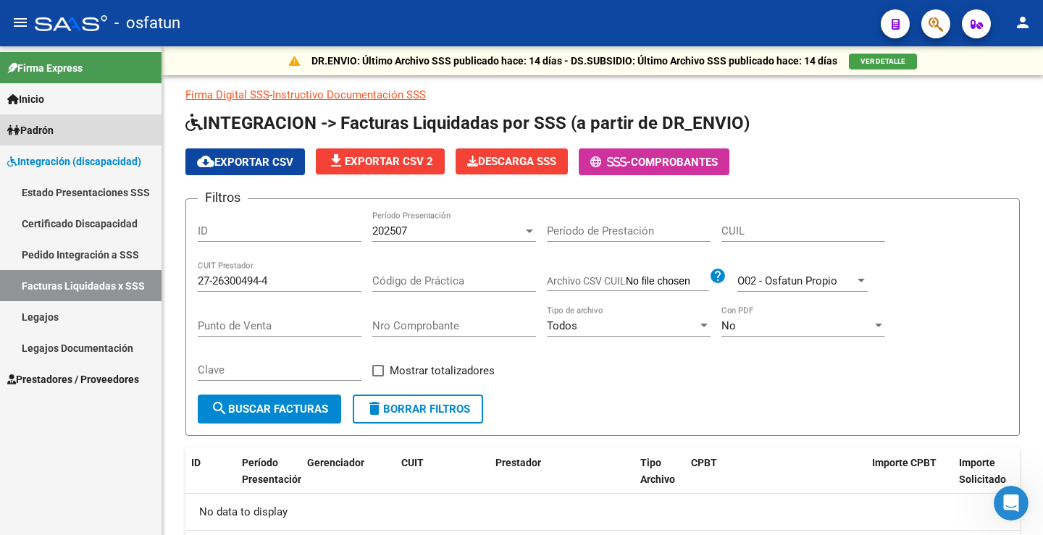
click at [49, 132] on span "Padrón" at bounding box center [30, 130] width 46 height 16
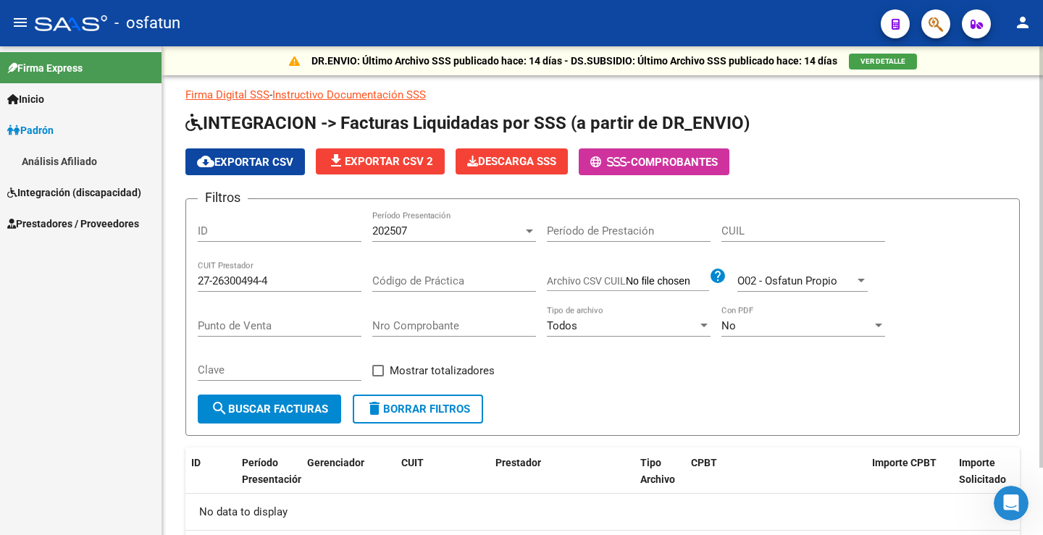
click at [232, 239] on div "ID" at bounding box center [280, 226] width 164 height 31
click at [270, 225] on input "ID" at bounding box center [280, 231] width 164 height 13
type input "3431"
click at [339, 280] on input "27-26300494-4" at bounding box center [280, 281] width 164 height 13
click at [786, 329] on div "No" at bounding box center [797, 326] width 151 height 13
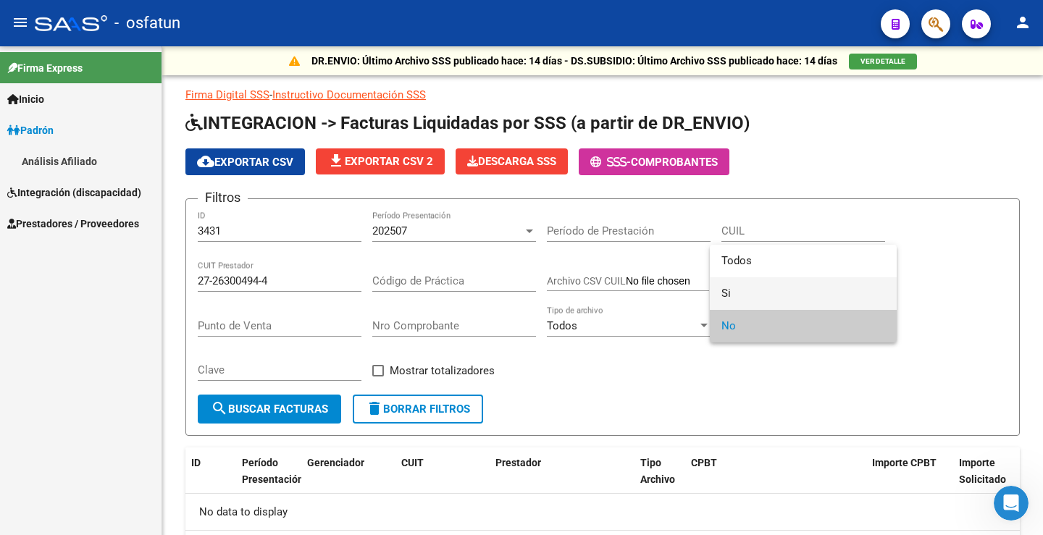
click at [773, 293] on span "Si" at bounding box center [804, 293] width 164 height 33
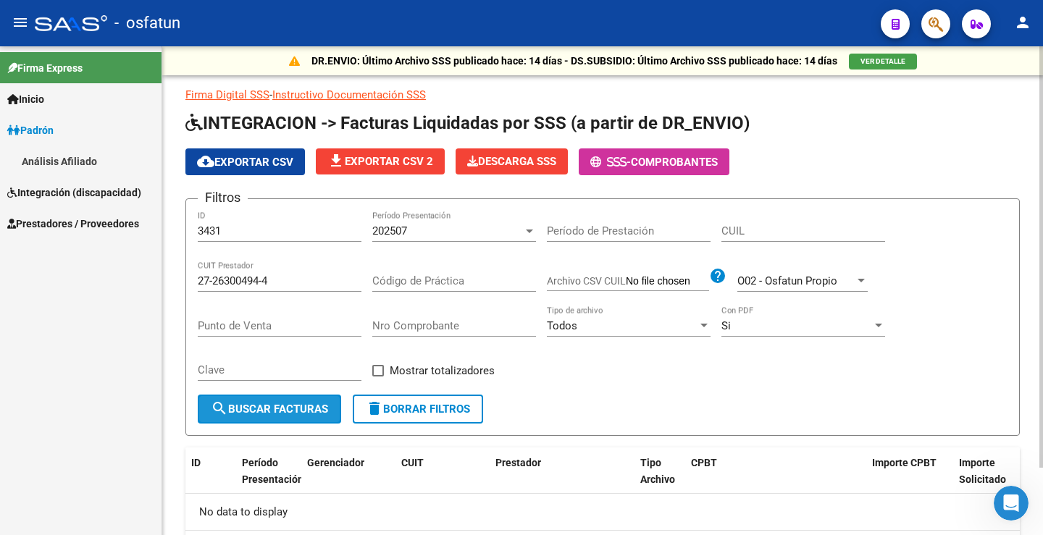
click at [258, 412] on span "search Buscar Facturas" at bounding box center [269, 409] width 117 height 13
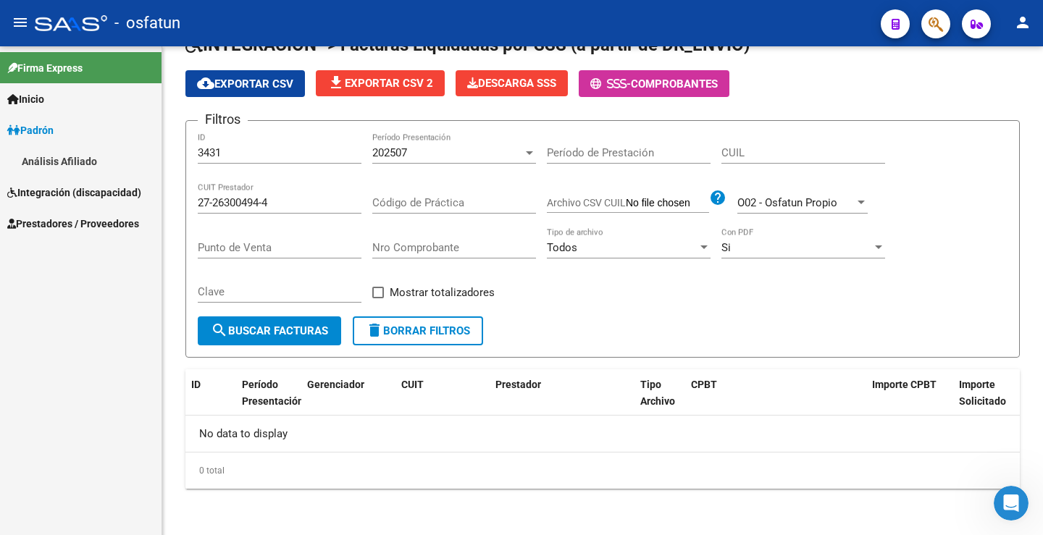
click at [64, 189] on span "Integración (discapacidad)" at bounding box center [74, 193] width 134 height 16
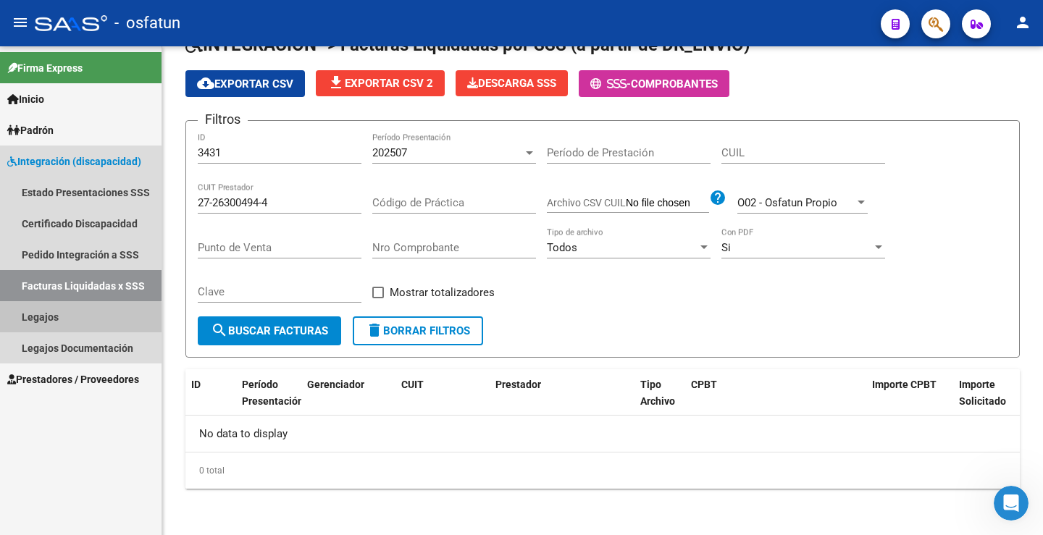
click at [65, 319] on link "Legajos" at bounding box center [81, 316] width 162 height 31
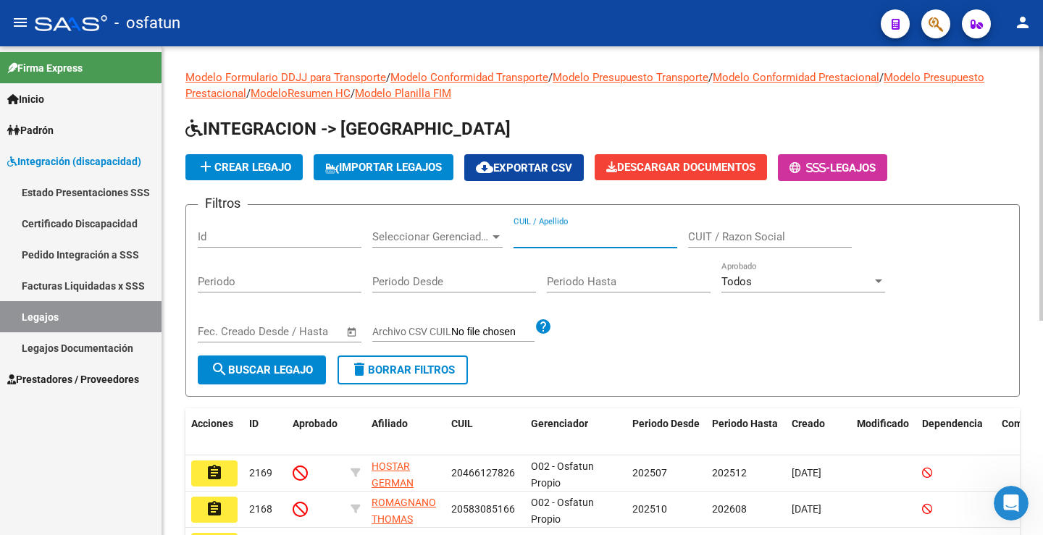
click at [572, 233] on input "CUIL / Apellido" at bounding box center [596, 236] width 164 height 13
type input "27263004944"
click at [97, 251] on link "Pedido Integración a SSS" at bounding box center [81, 254] width 162 height 31
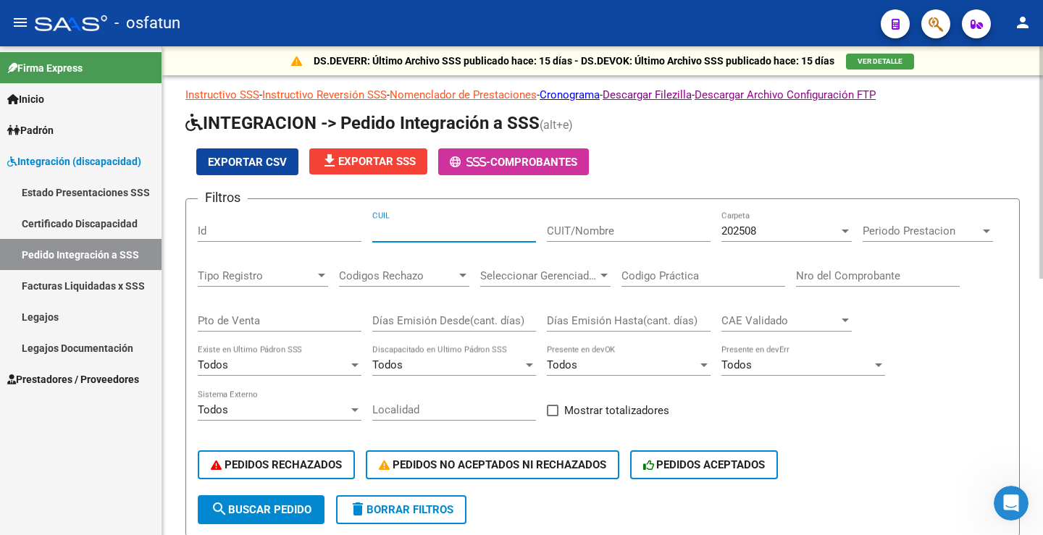
click at [444, 227] on input "CUIL" at bounding box center [454, 231] width 164 height 13
click at [449, 230] on input "CUIL" at bounding box center [454, 231] width 164 height 13
type input "27263004944"
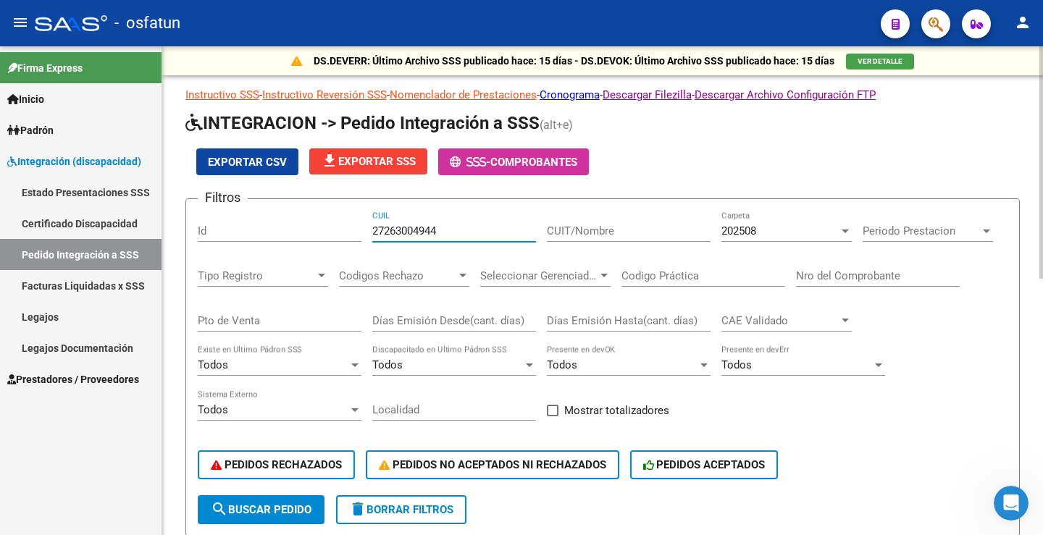
click at [743, 359] on span "Todos" at bounding box center [737, 365] width 30 height 13
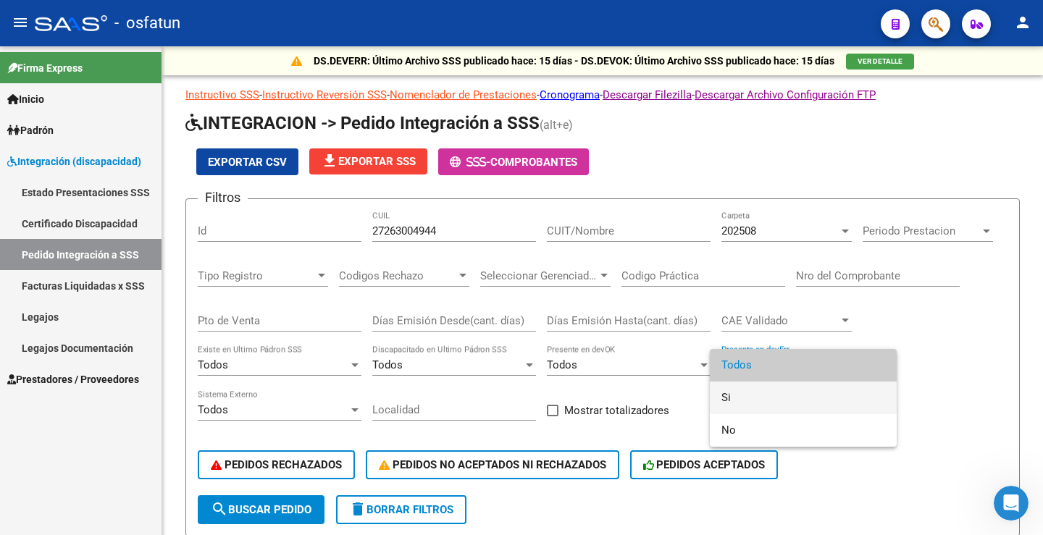
click at [732, 404] on span "Si" at bounding box center [804, 398] width 164 height 33
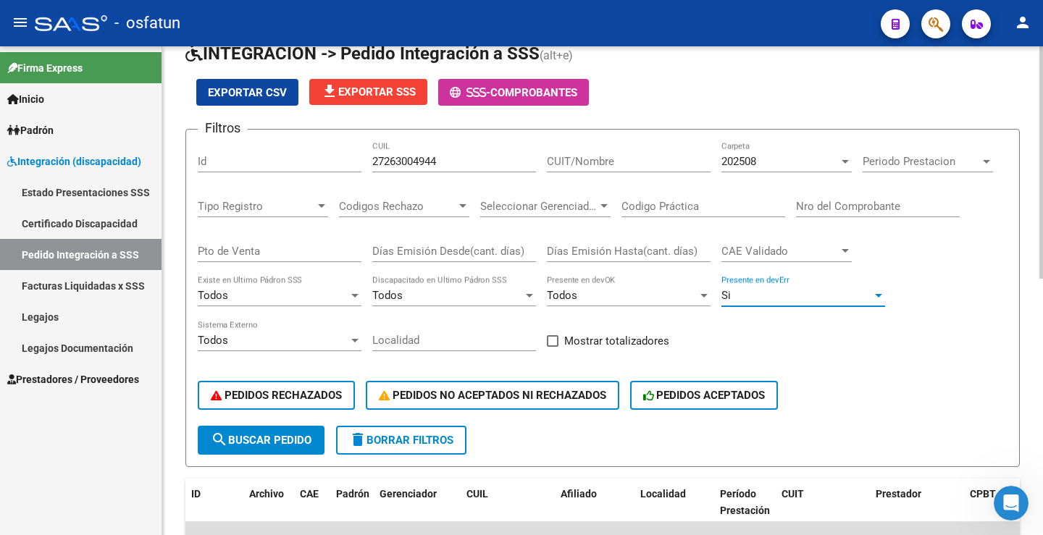
scroll to position [145, 0]
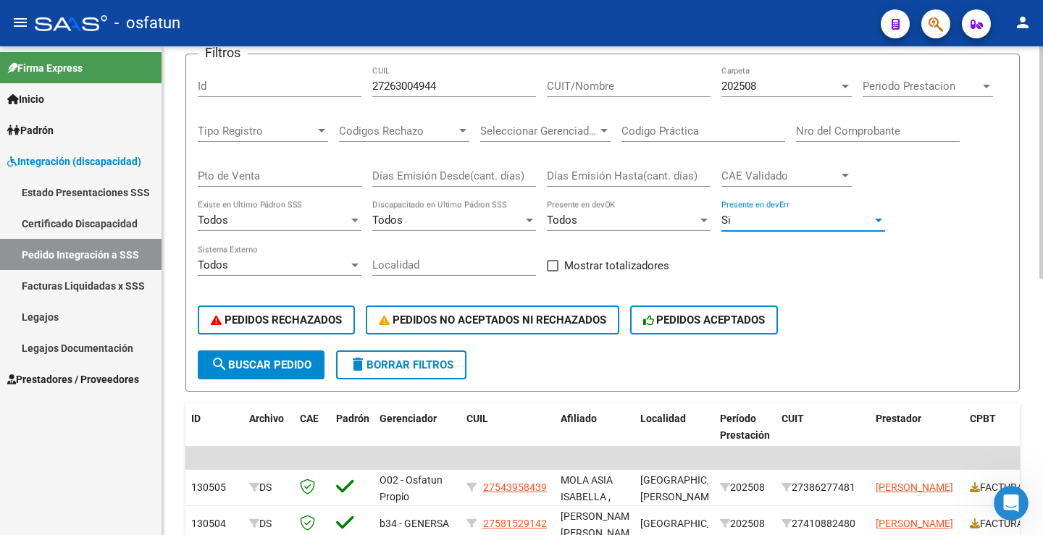
click at [296, 356] on button "search Buscar Pedido" at bounding box center [261, 365] width 127 height 29
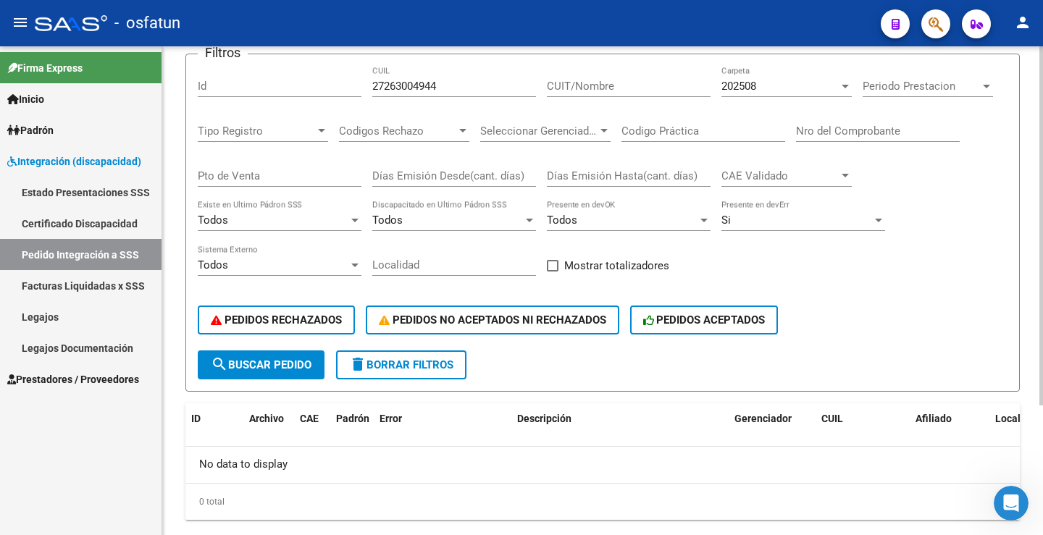
scroll to position [176, 0]
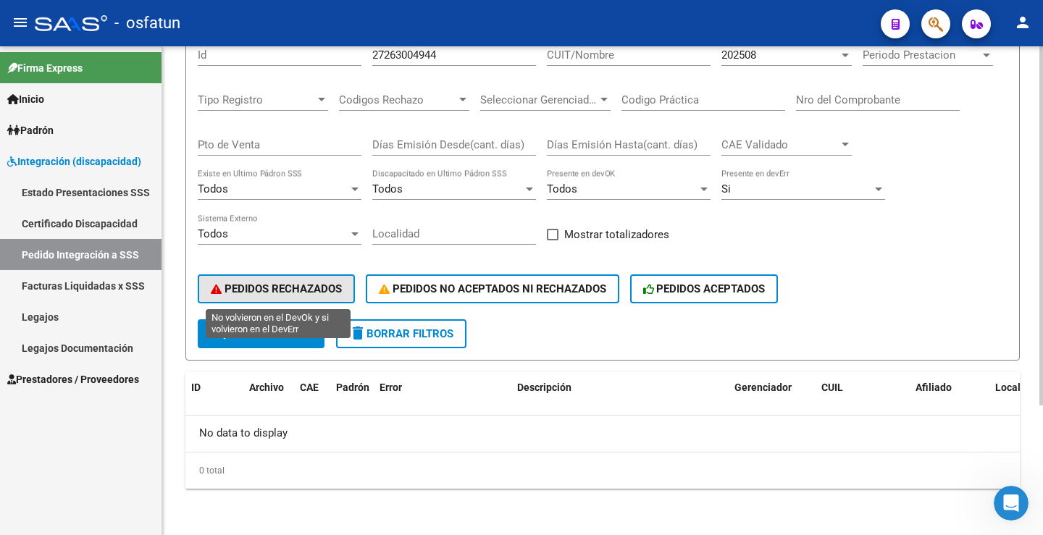
click at [304, 288] on span "PEDIDOS RECHAZADOS" at bounding box center [276, 289] width 131 height 13
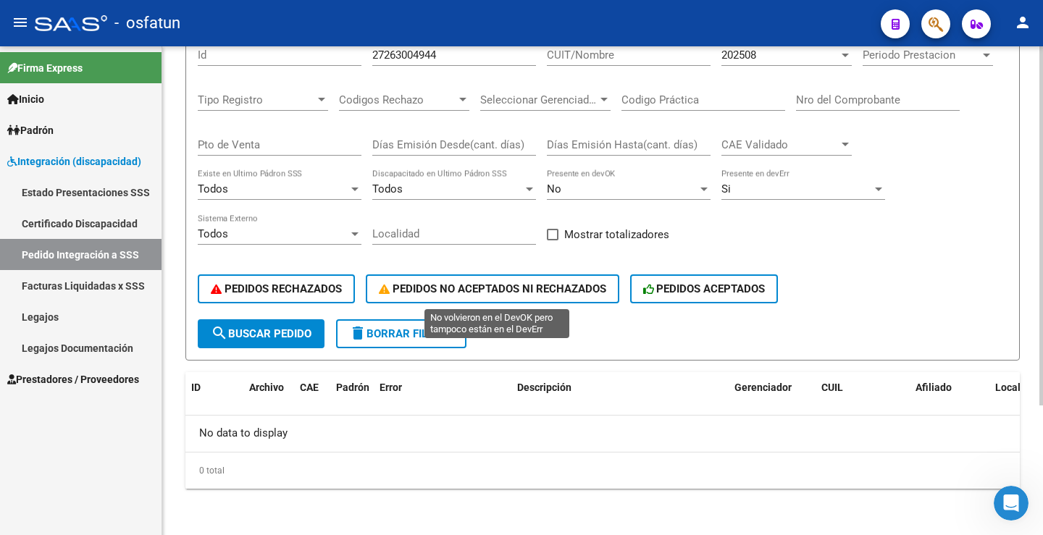
click at [540, 295] on span "PEDIDOS NO ACEPTADOS NI RECHAZADOS" at bounding box center [492, 289] width 227 height 13
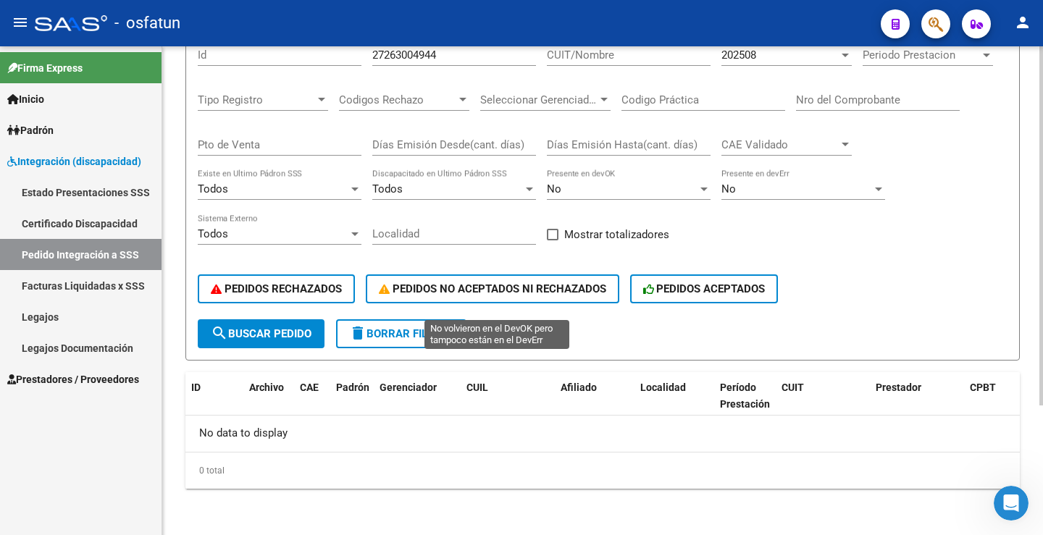
scroll to position [104, 0]
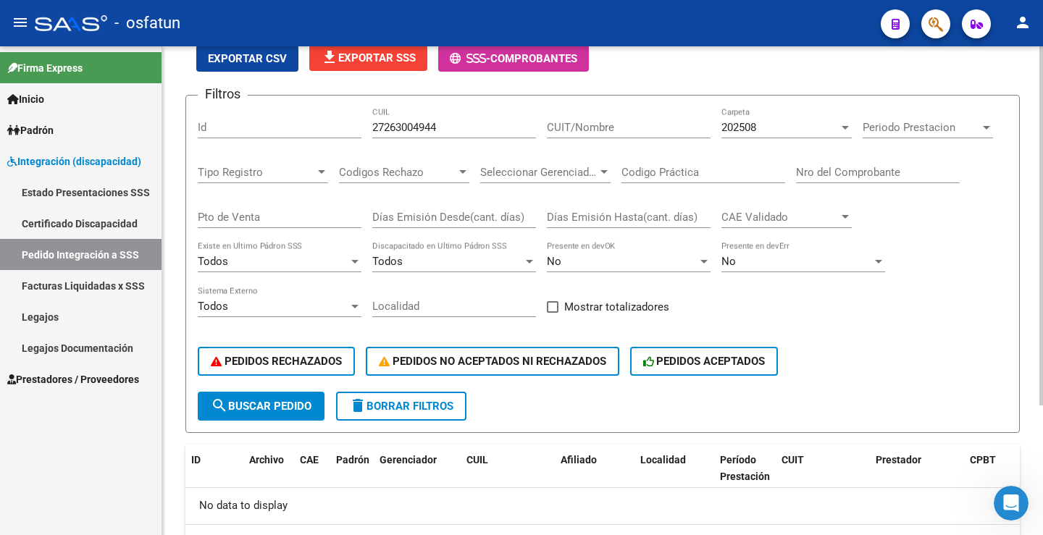
click at [625, 132] on input "CUIT/Nombre" at bounding box center [629, 127] width 164 height 13
click at [940, 120] on div "Periodo Prestacion Periodo Prestacion" at bounding box center [928, 122] width 130 height 31
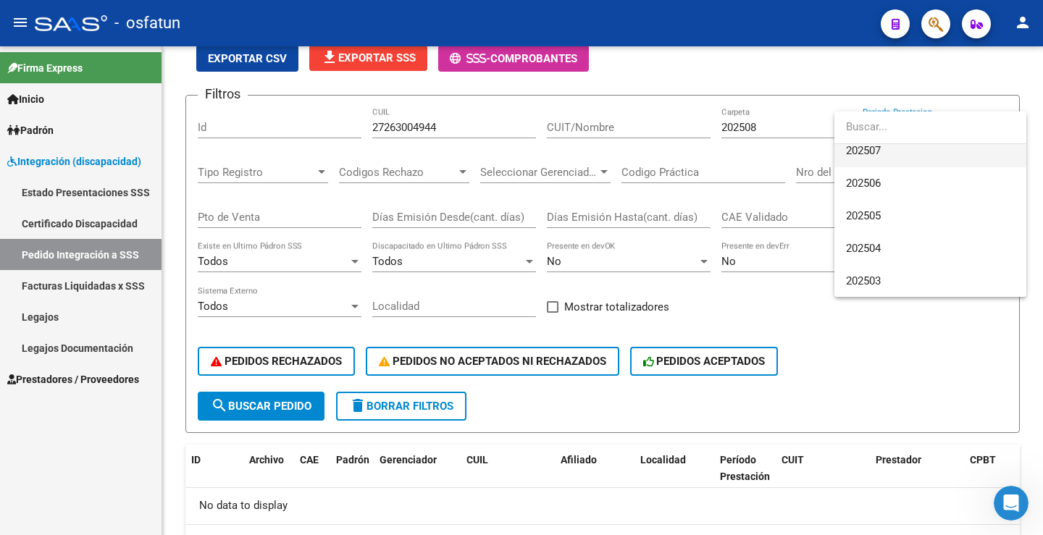
scroll to position [145, 0]
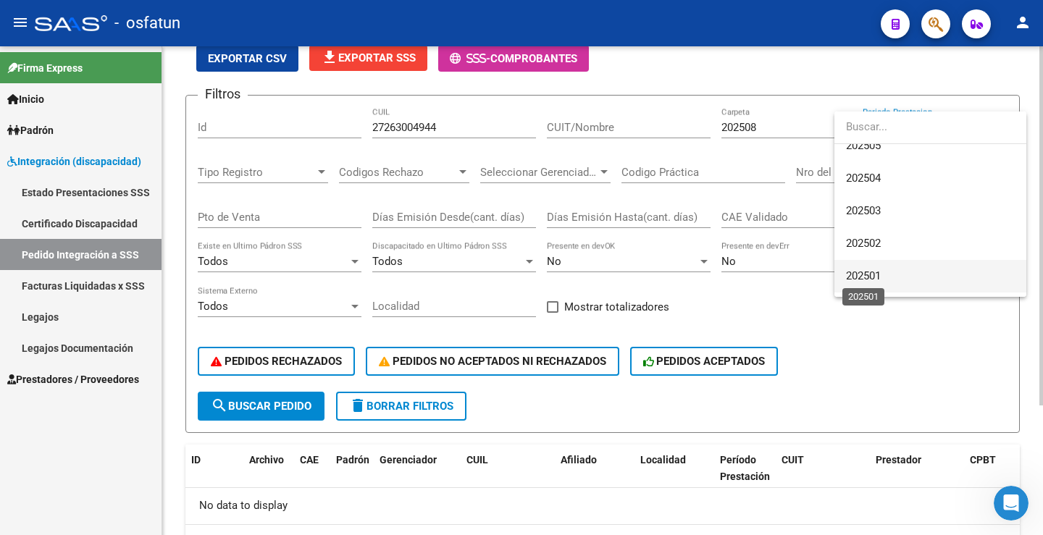
click at [880, 271] on span "202501" at bounding box center [863, 276] width 35 height 13
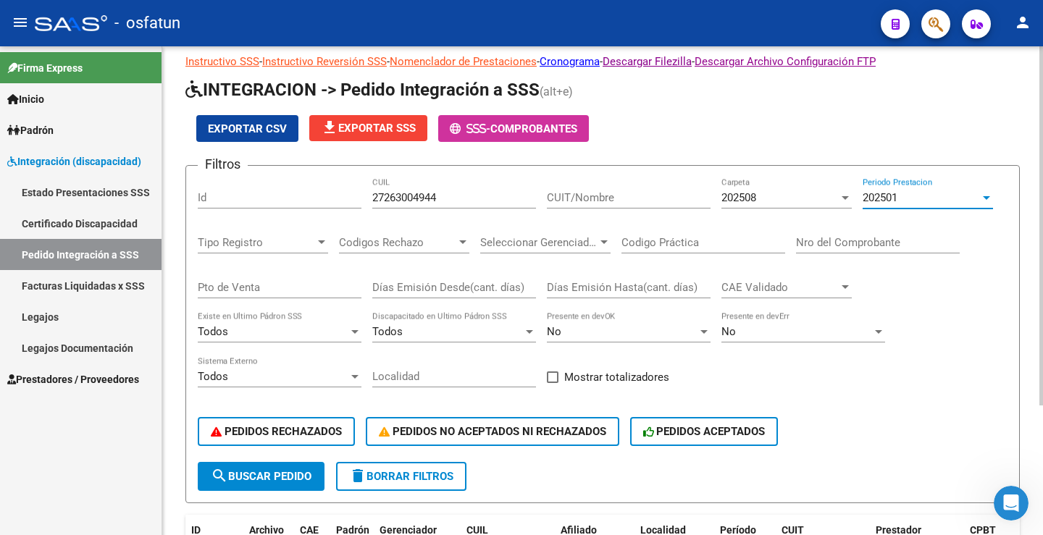
scroll to position [0, 0]
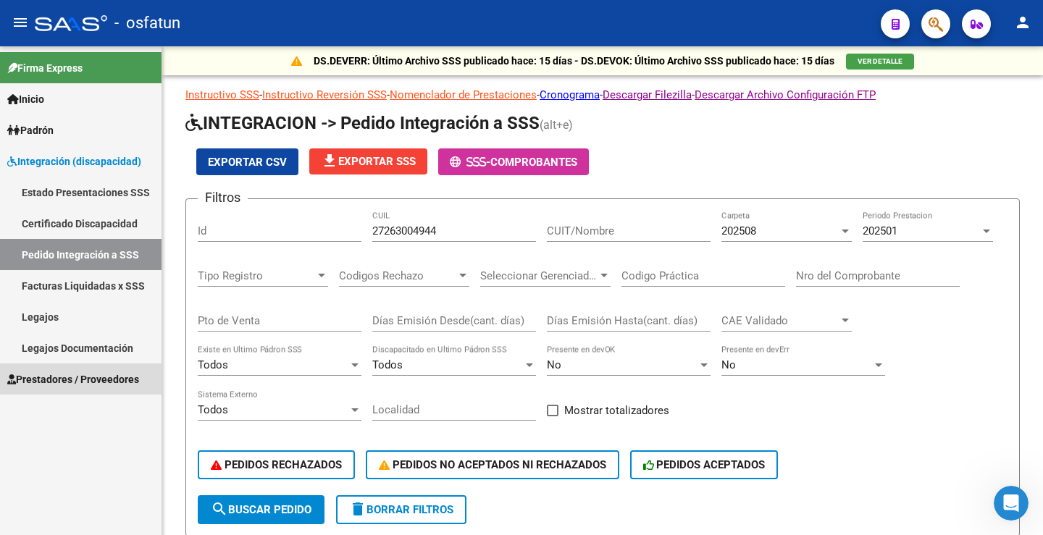
click at [72, 382] on span "Prestadores / Proveedores" at bounding box center [73, 380] width 132 height 16
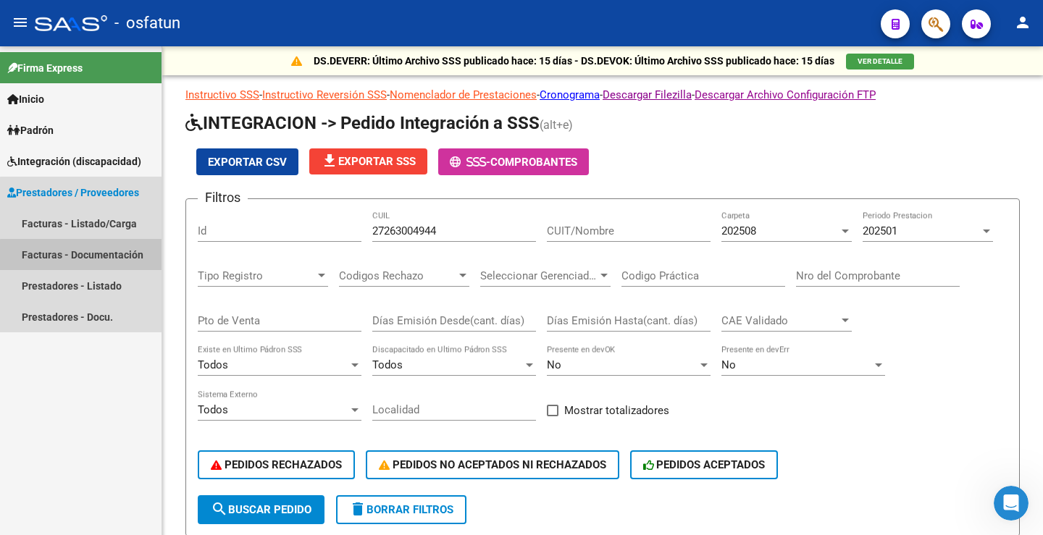
click at [87, 256] on link "Facturas - Documentación" at bounding box center [81, 254] width 162 height 31
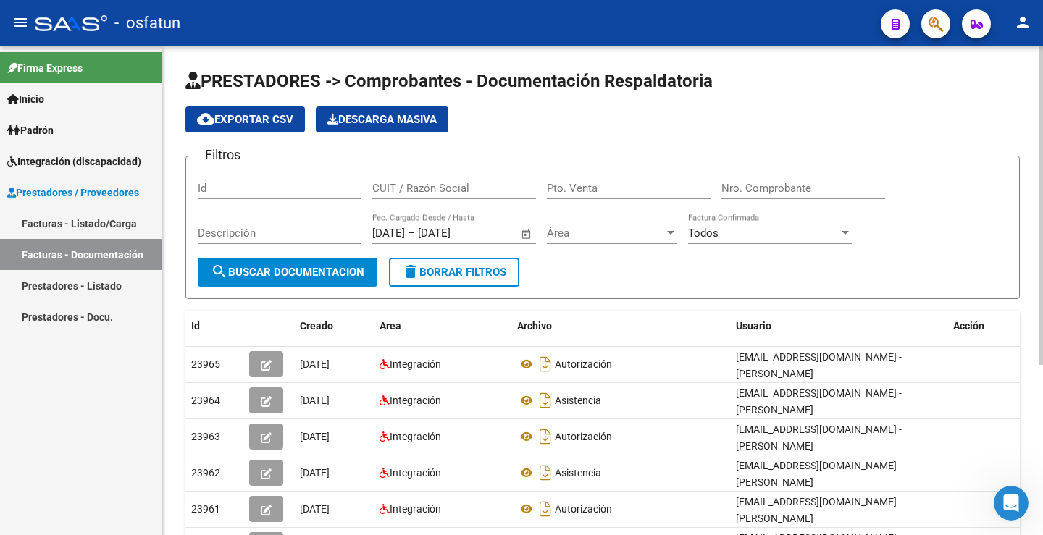
click at [456, 188] on input "CUIT / Razón Social" at bounding box center [454, 188] width 164 height 13
type input "27263004944"
click at [780, 234] on div "Todos" at bounding box center [763, 233] width 151 height 13
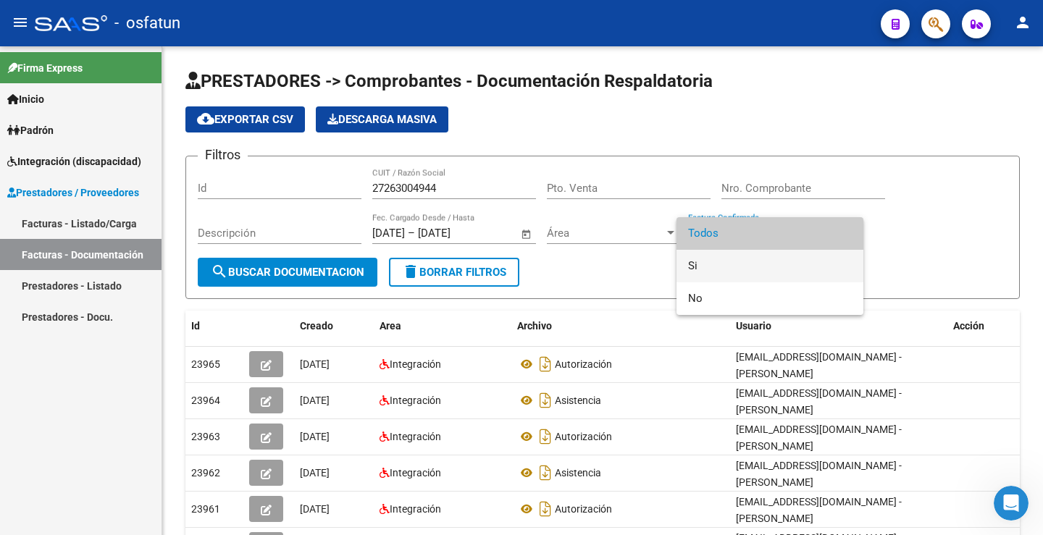
click at [742, 271] on span "Si" at bounding box center [770, 266] width 164 height 33
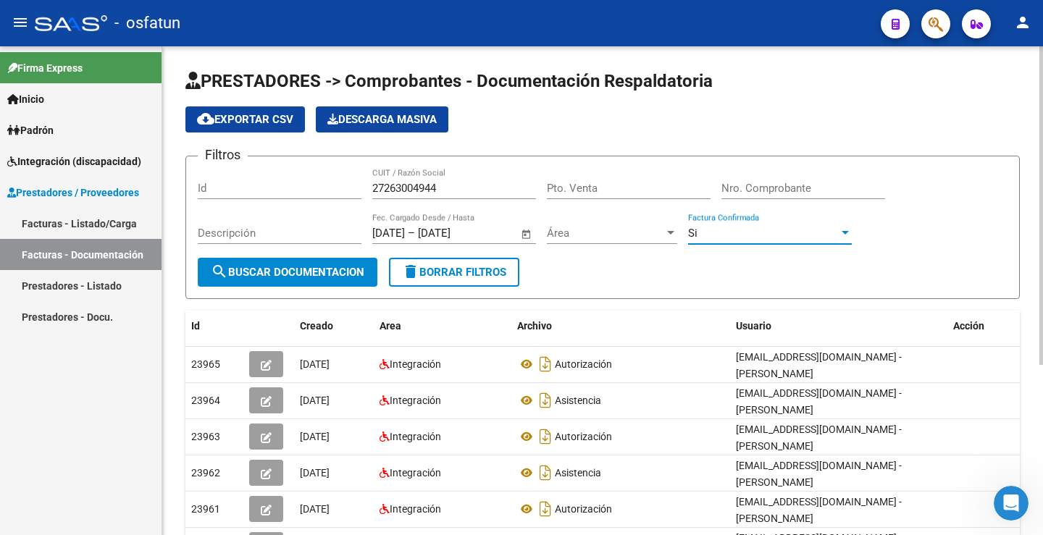
click at [230, 267] on span "search Buscar Documentacion" at bounding box center [288, 272] width 154 height 13
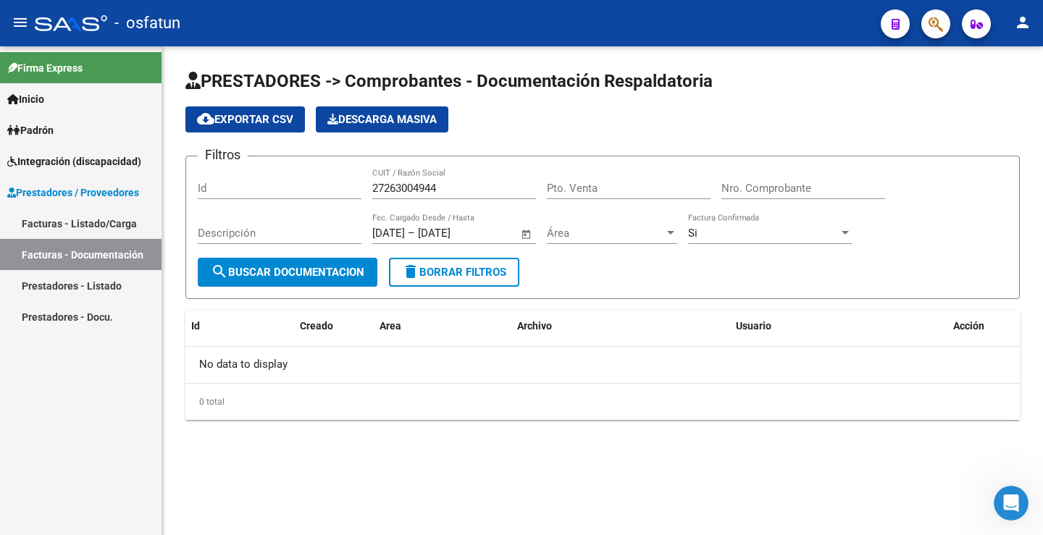
click at [108, 159] on span "Integración (discapacidad)" at bounding box center [74, 162] width 134 height 16
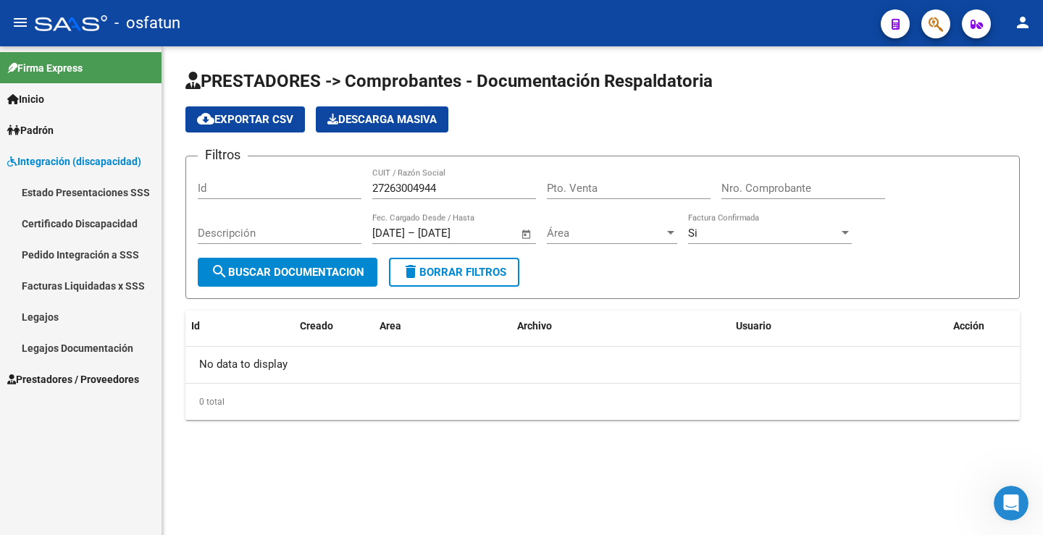
click at [108, 159] on span "Integración (discapacidad)" at bounding box center [74, 162] width 134 height 16
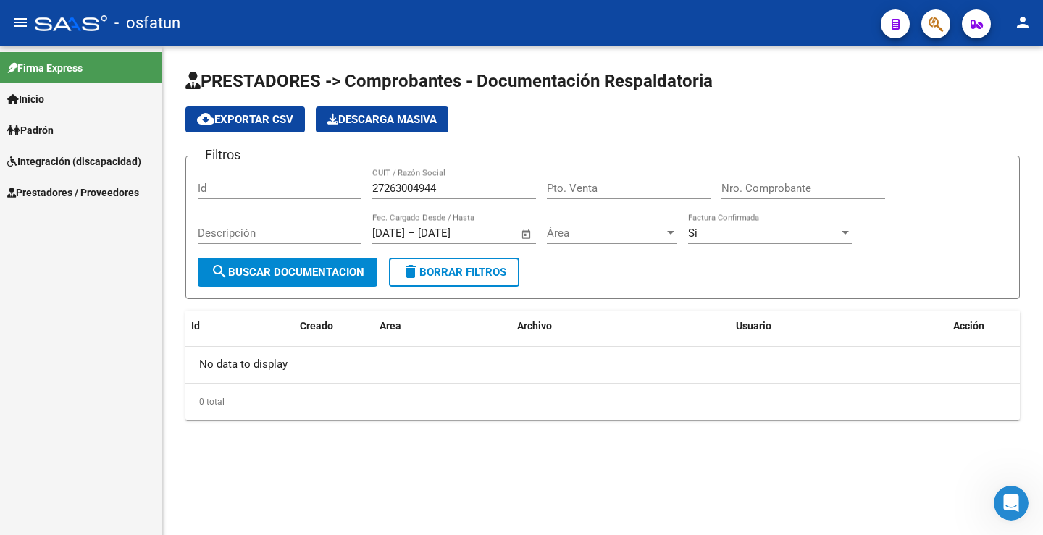
click at [475, 188] on input "27263004944" at bounding box center [454, 188] width 164 height 13
click at [83, 196] on span "Prestadores / Proveedores" at bounding box center [73, 193] width 132 height 16
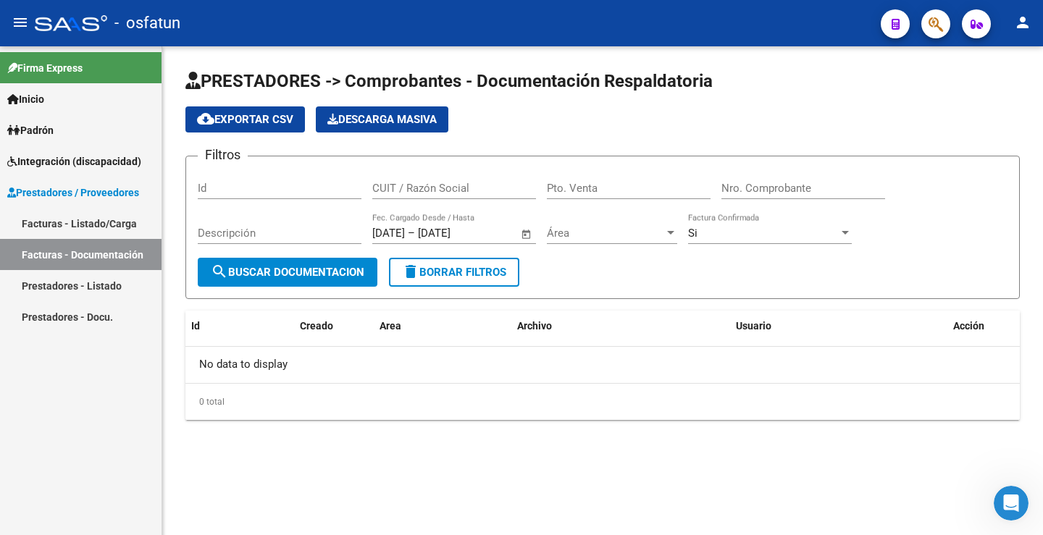
click at [85, 254] on link "Facturas - Documentación" at bounding box center [81, 254] width 162 height 31
click at [92, 223] on link "Facturas - Listado/Carga" at bounding box center [81, 223] width 162 height 31
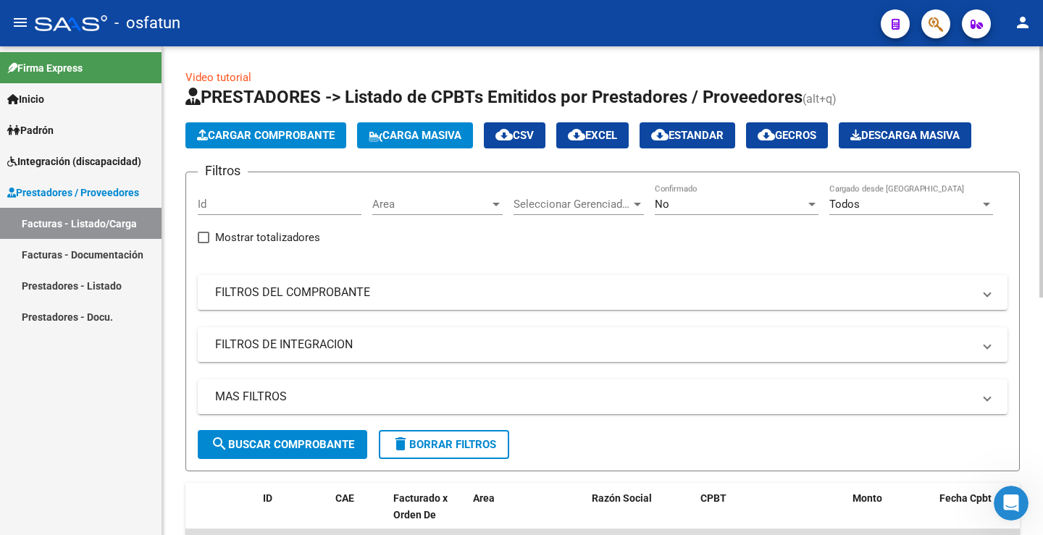
click at [810, 201] on div at bounding box center [812, 205] width 13 height 12
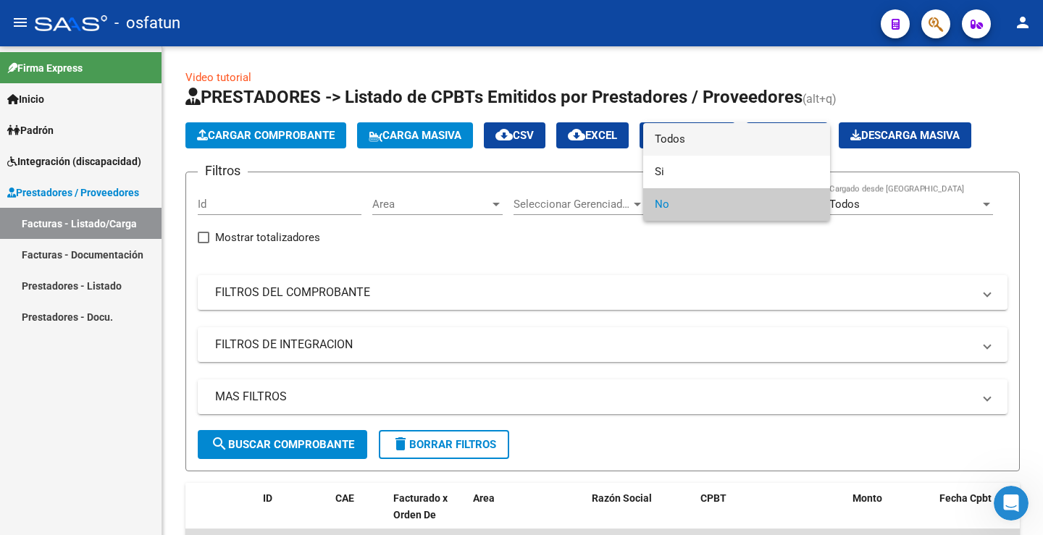
click at [756, 144] on span "Todos" at bounding box center [737, 139] width 164 height 33
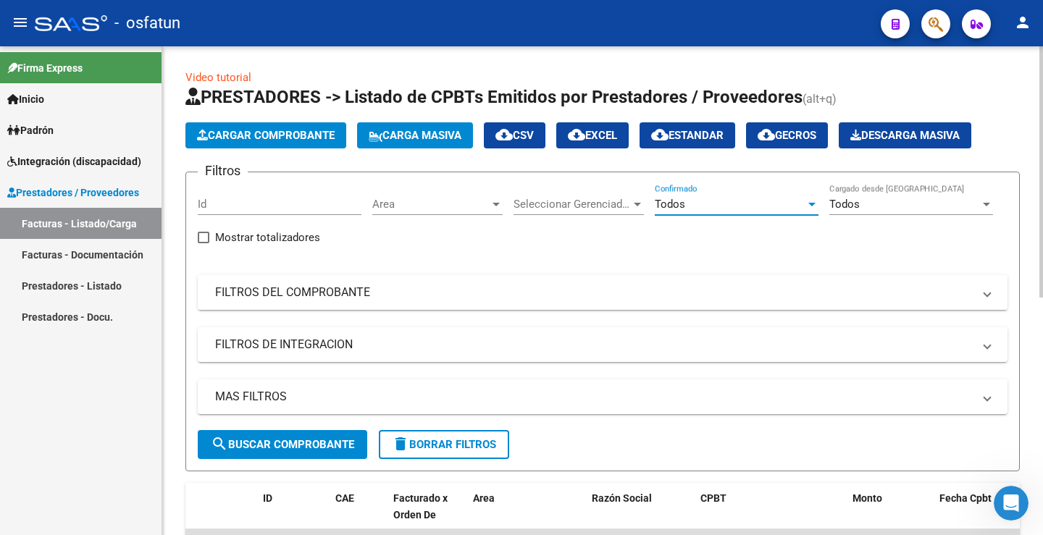
click at [393, 286] on mat-panel-title "FILTROS DEL COMPROBANTE" at bounding box center [594, 293] width 758 height 16
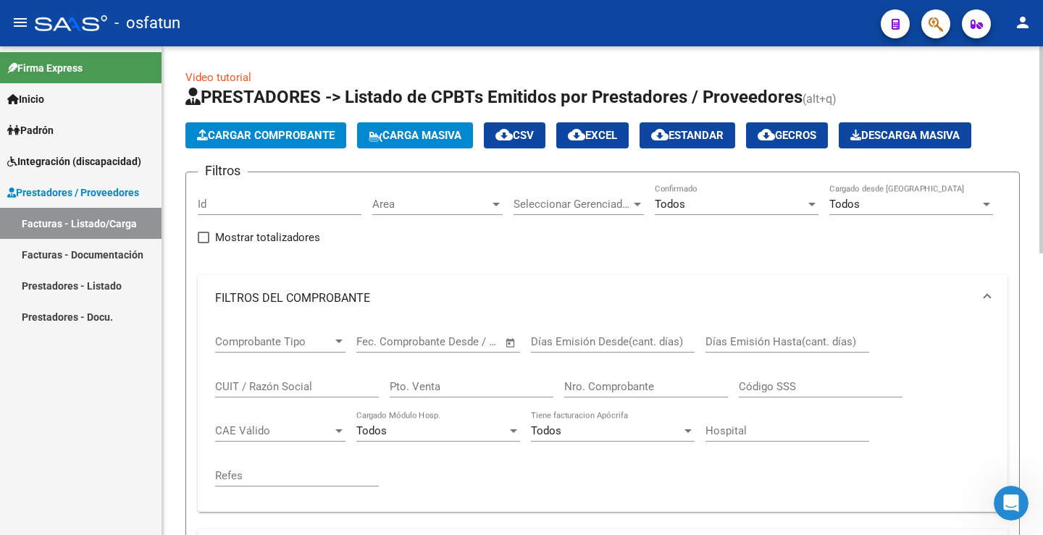
click at [258, 390] on input "CUIT / Razón Social" at bounding box center [297, 386] width 164 height 13
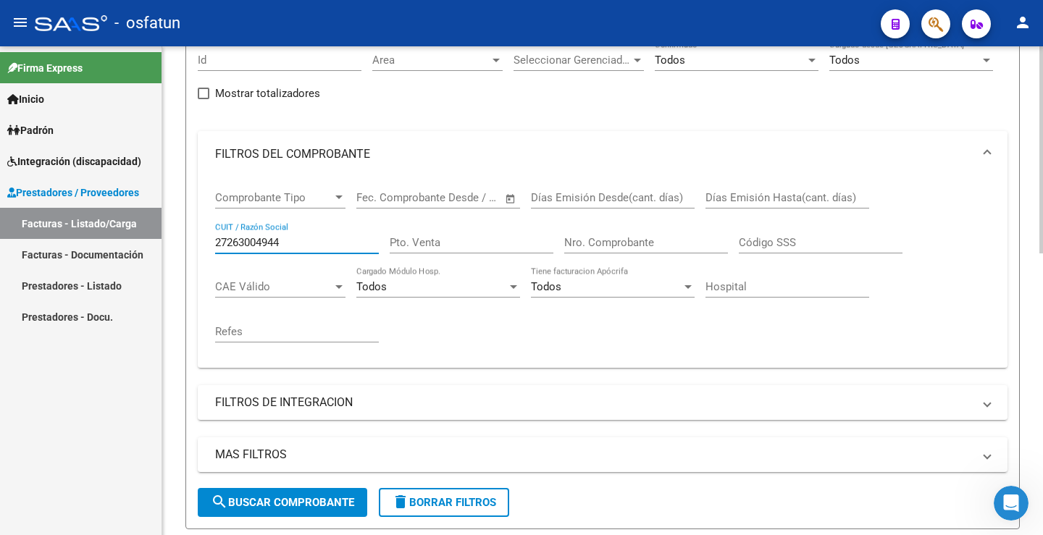
scroll to position [145, 0]
type input "27263004944"
click at [330, 496] on span "search Buscar Comprobante" at bounding box center [282, 502] width 143 height 13
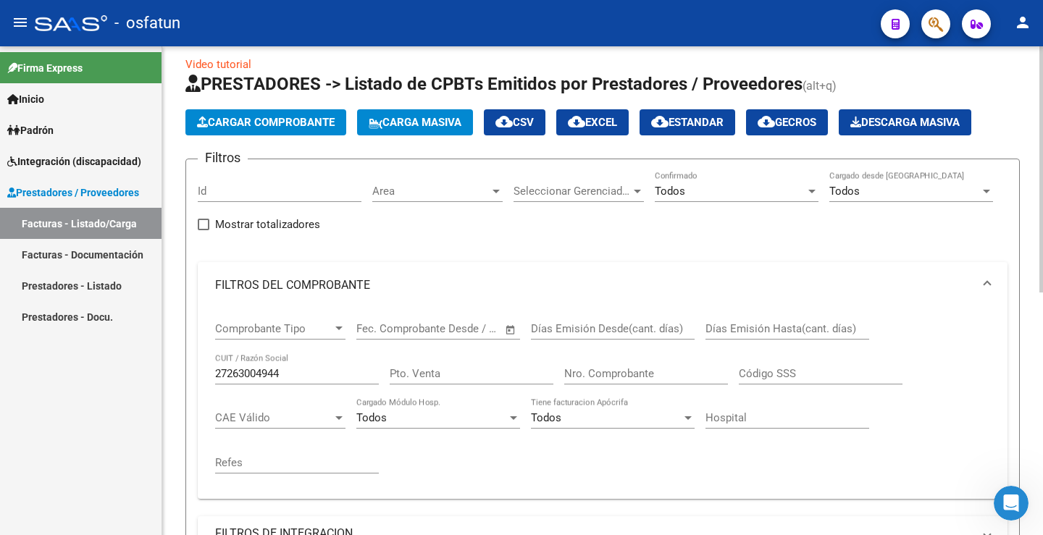
scroll to position [0, 0]
